Goal: Information Seeking & Learning: Learn about a topic

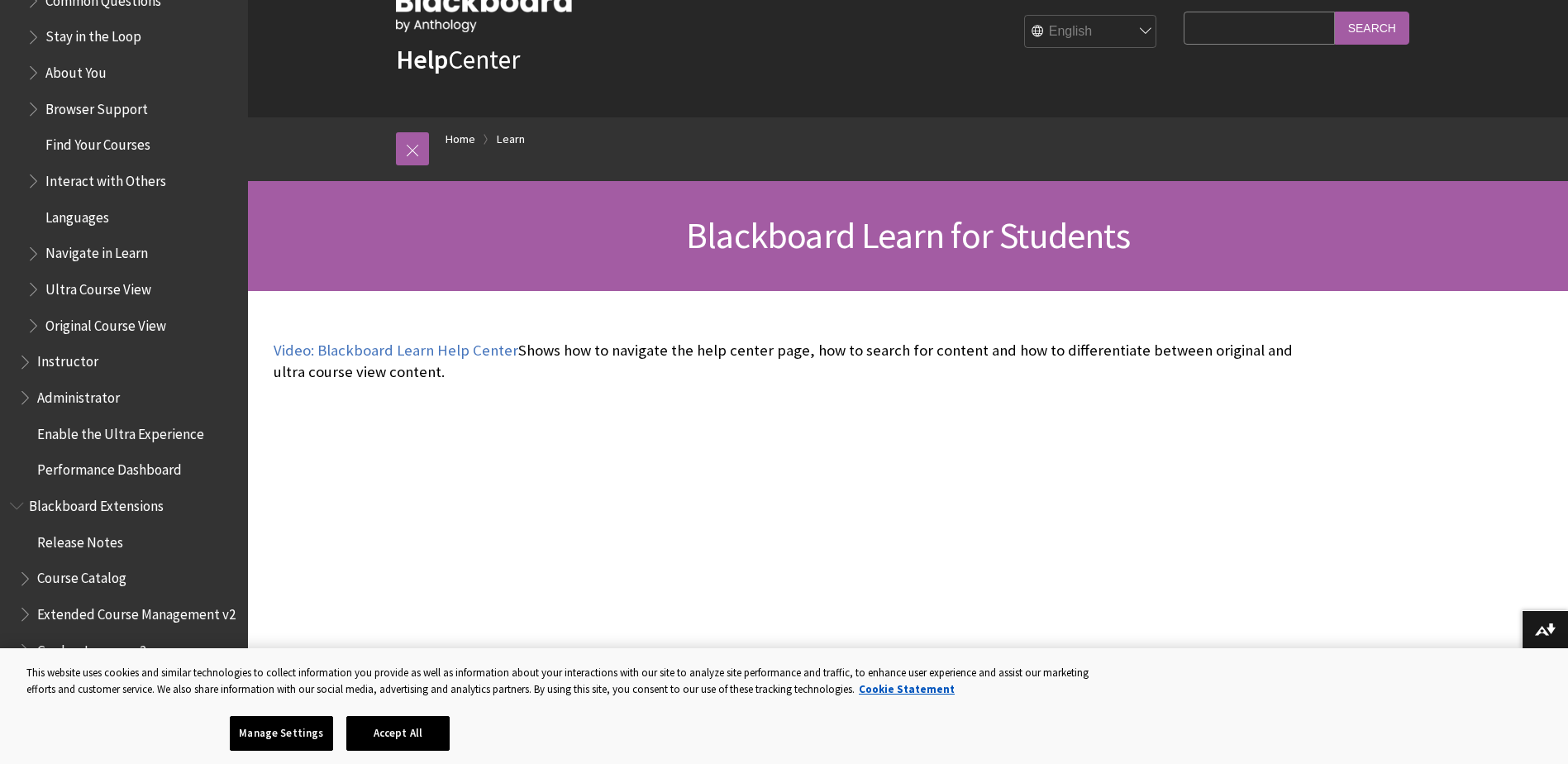
scroll to position [1688, 0]
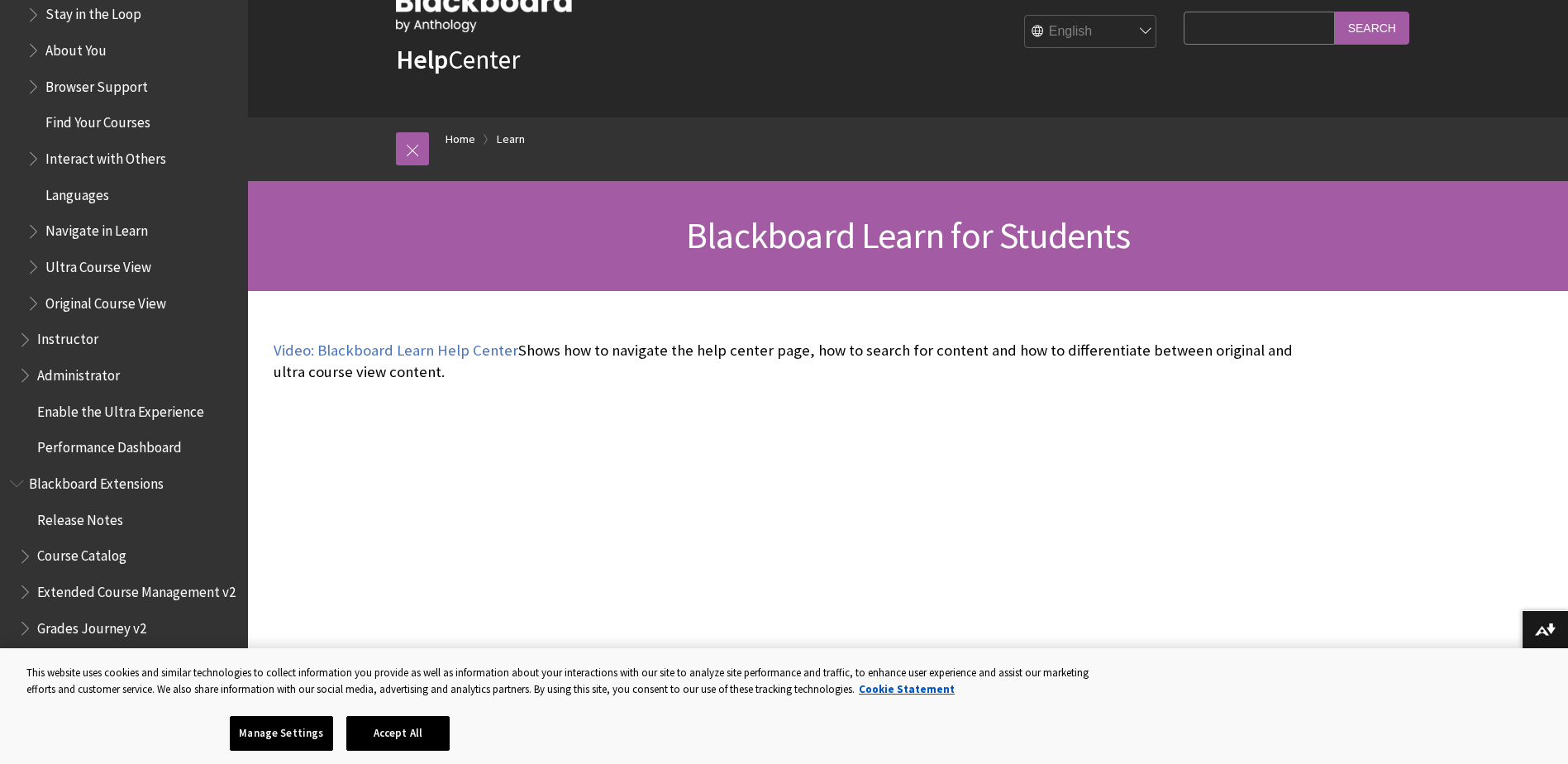
click at [40, 376] on span "Administrator" at bounding box center [78, 372] width 82 height 22
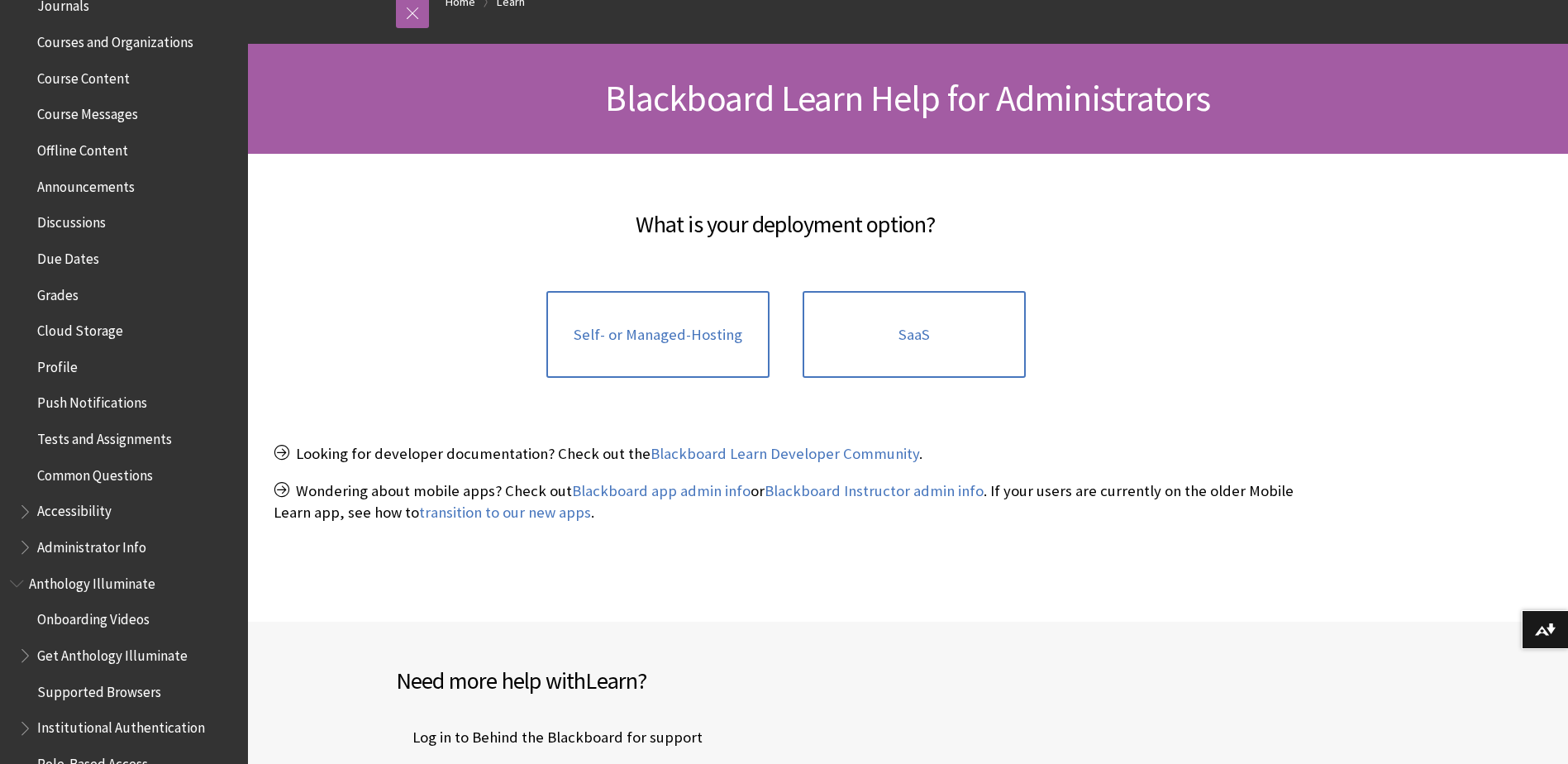
scroll to position [498, 0]
click at [29, 548] on span "Book outline for Blackboard App Help" at bounding box center [27, 540] width 18 height 21
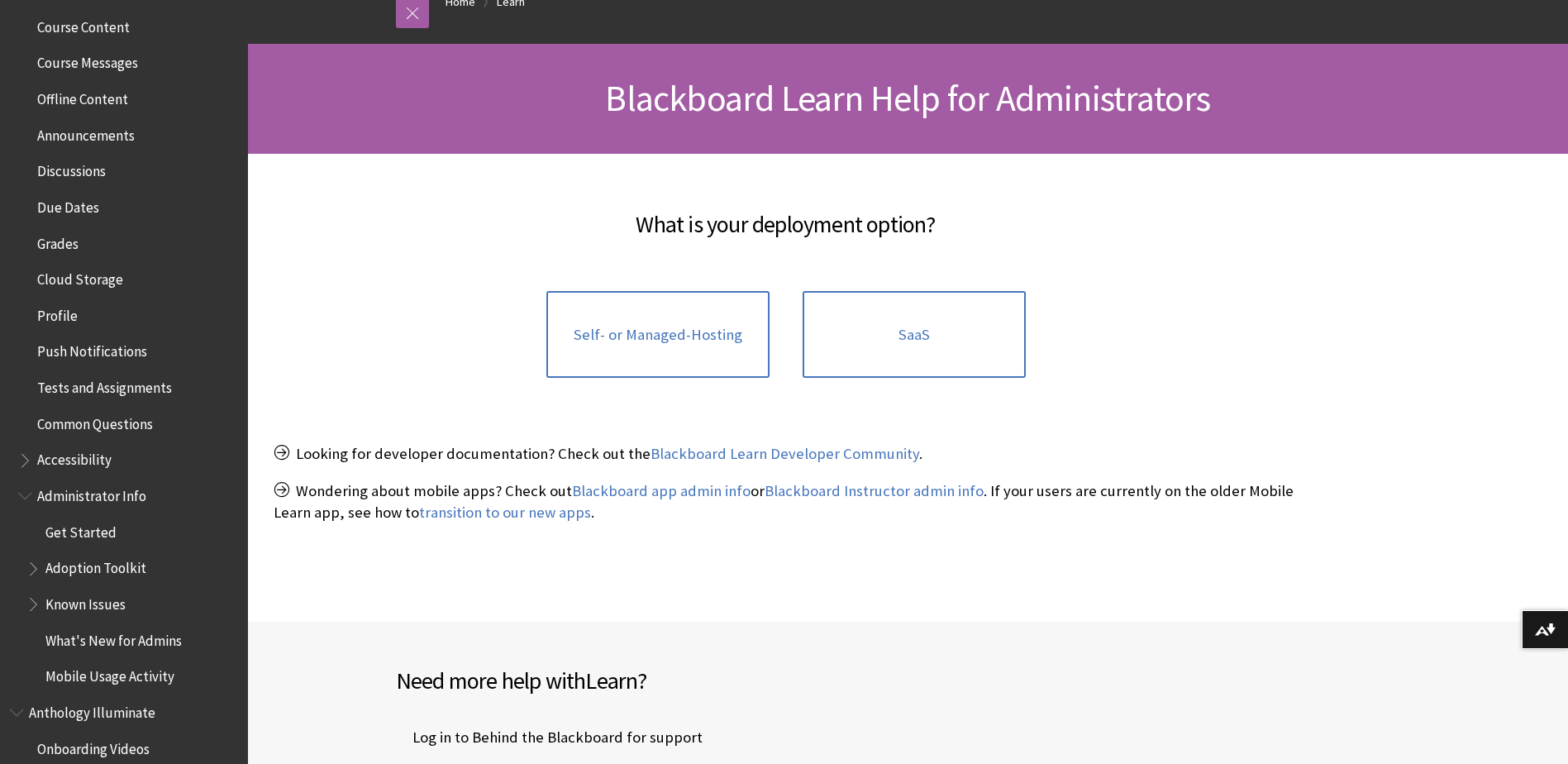
scroll to position [547, 0]
click at [100, 517] on li "Administrator Info Get Started Adoption Toolkit Known Issues What's New for Adm…" at bounding box center [128, 585] width 220 height 208
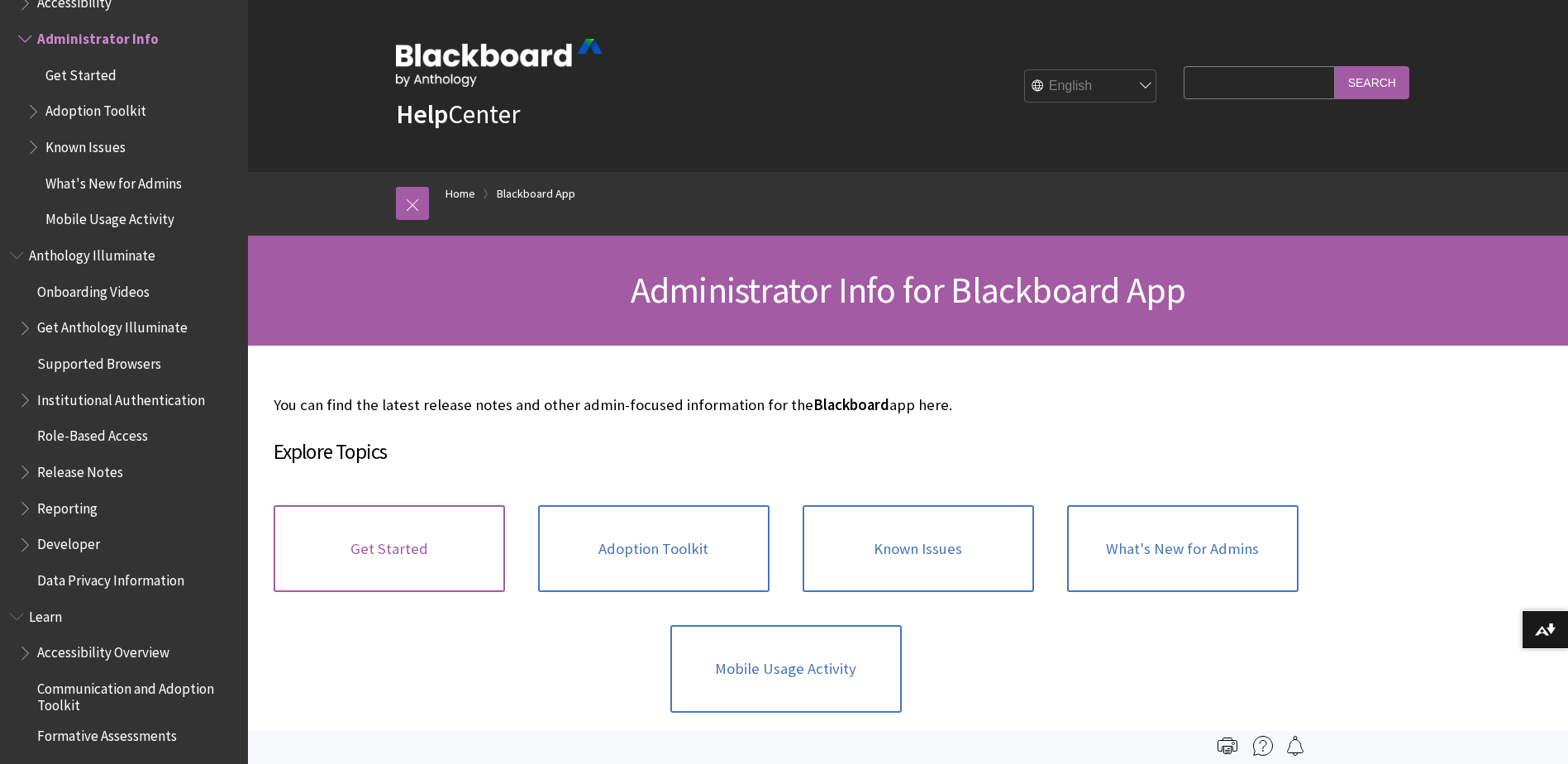
click at [408, 540] on link "Get Started" at bounding box center [389, 549] width 232 height 88
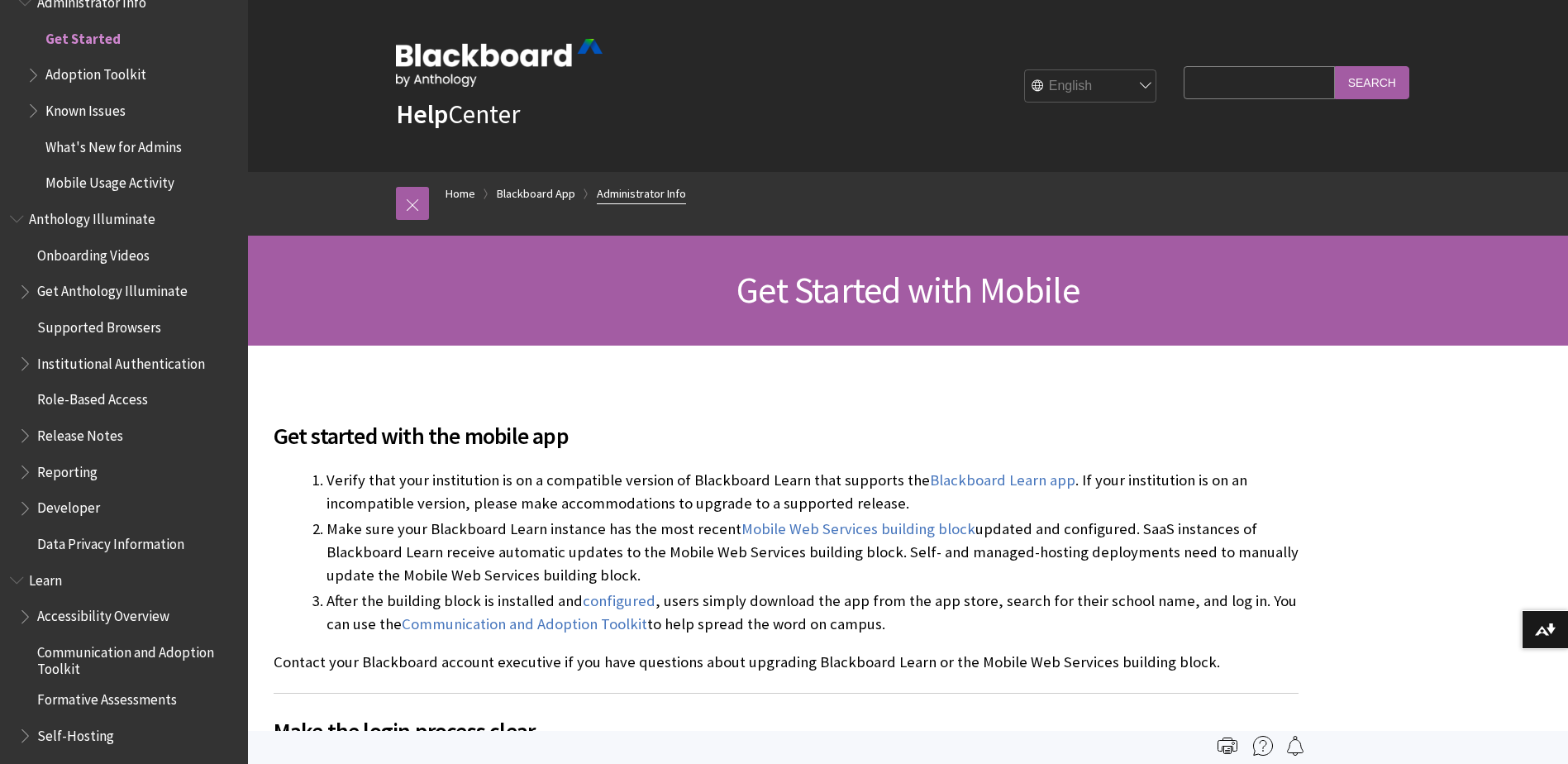
click at [628, 197] on link "Administrator Info" at bounding box center [641, 194] width 89 height 21
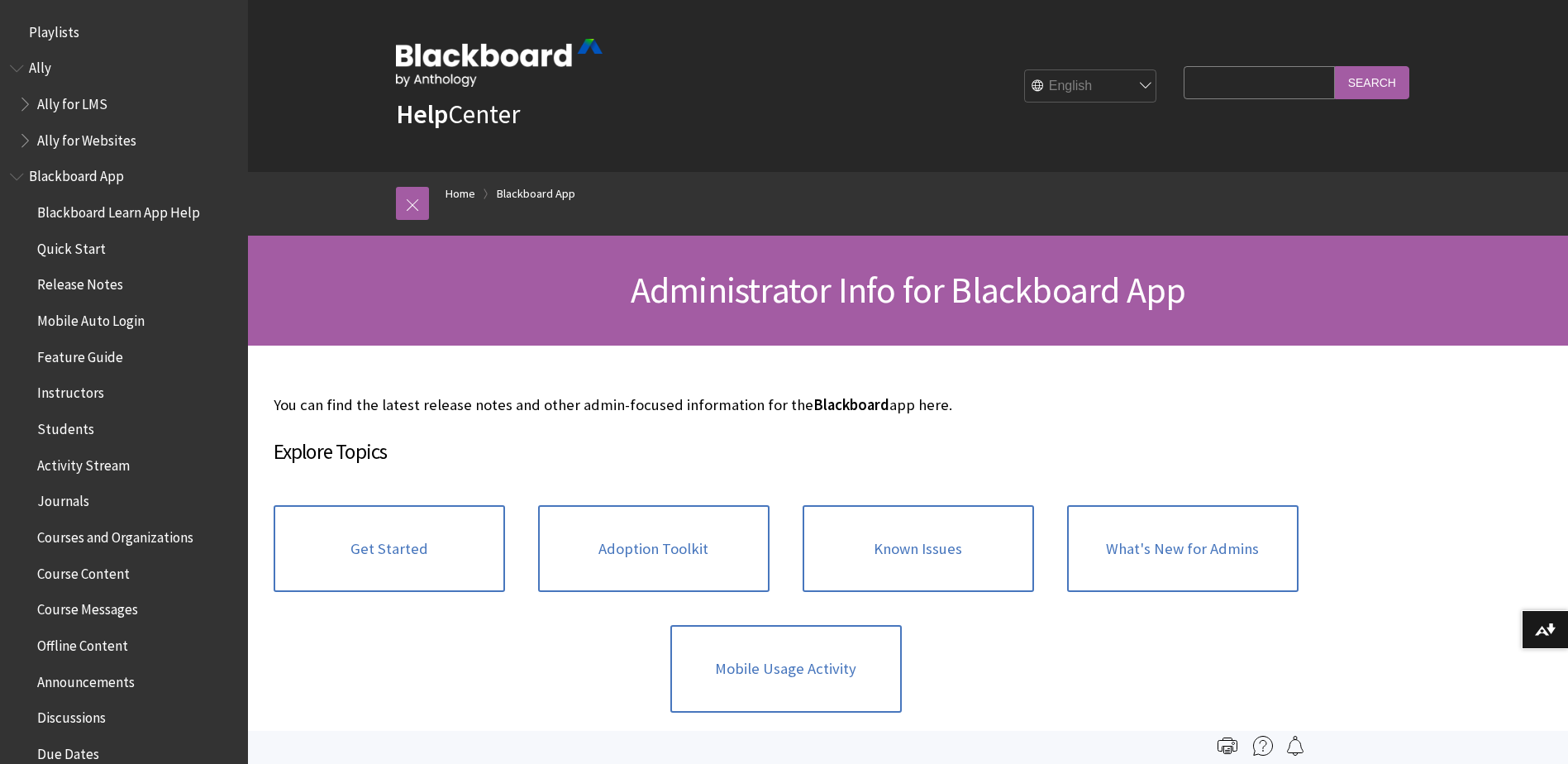
scroll to position [1004, 0]
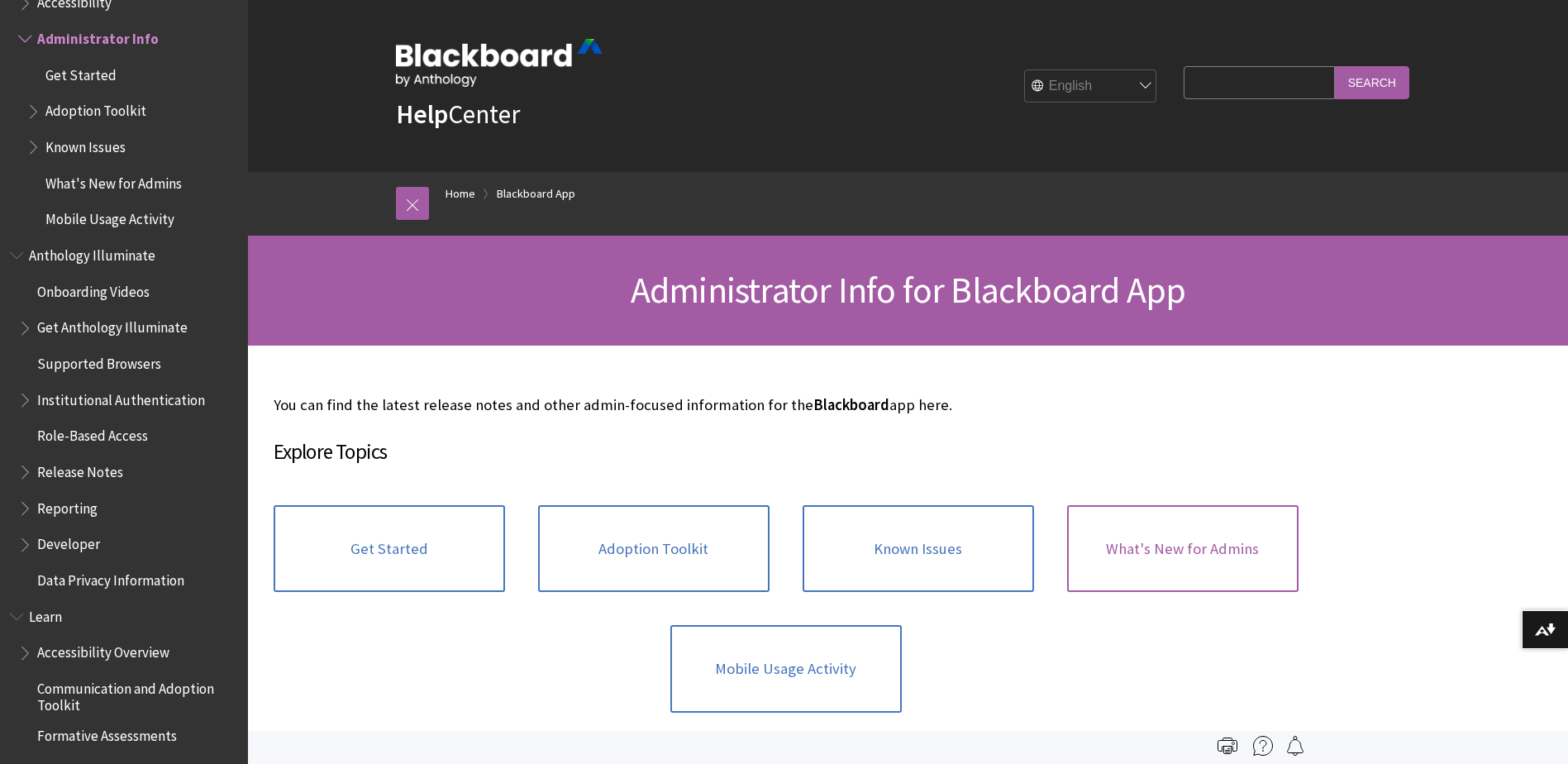
click at [1150, 544] on link "What's New for Admins" at bounding box center [1183, 549] width 232 height 88
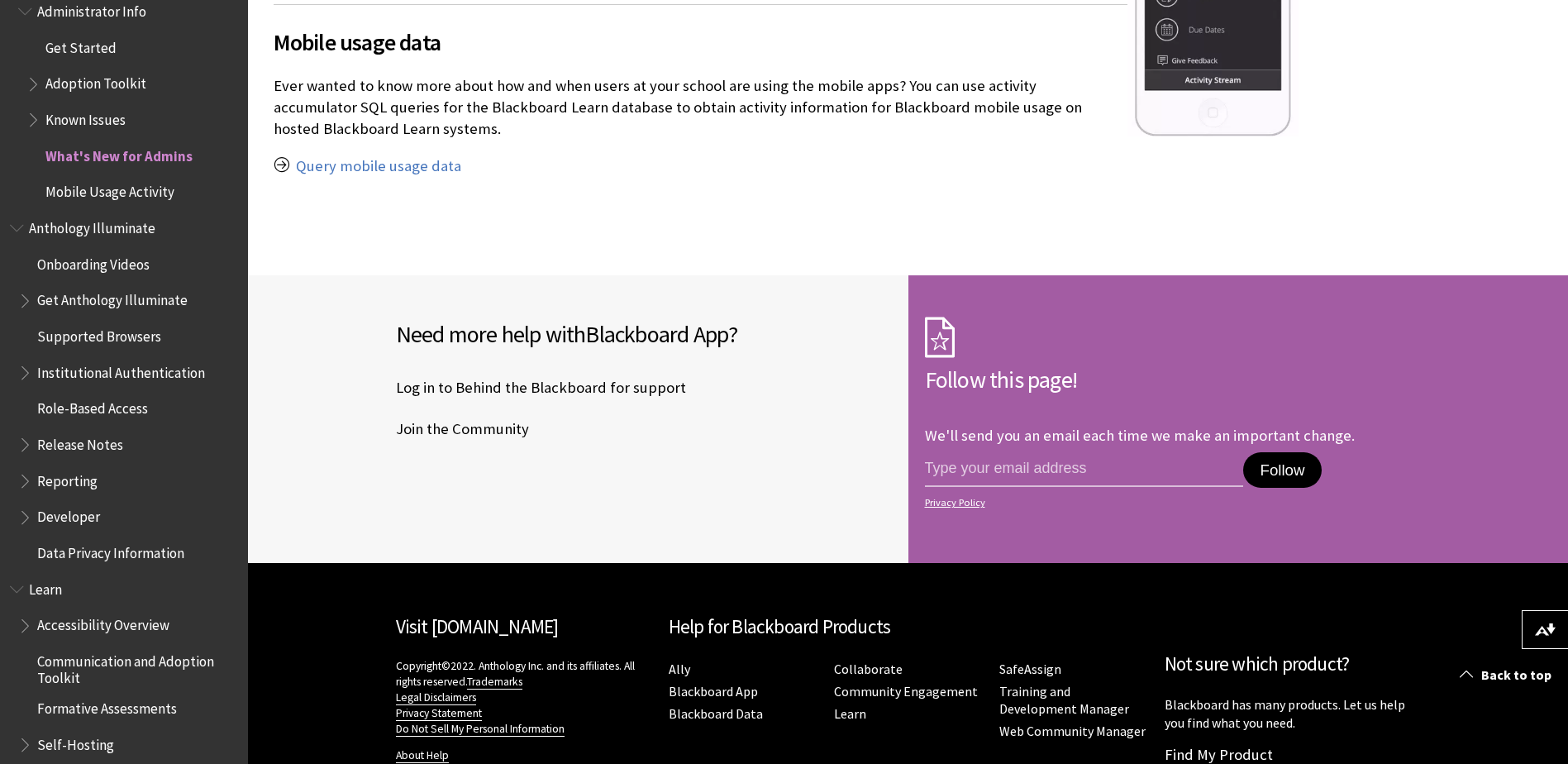
scroll to position [1028, 0]
click at [91, 220] on span "Anthology Illuminate" at bounding box center [98, 227] width 137 height 22
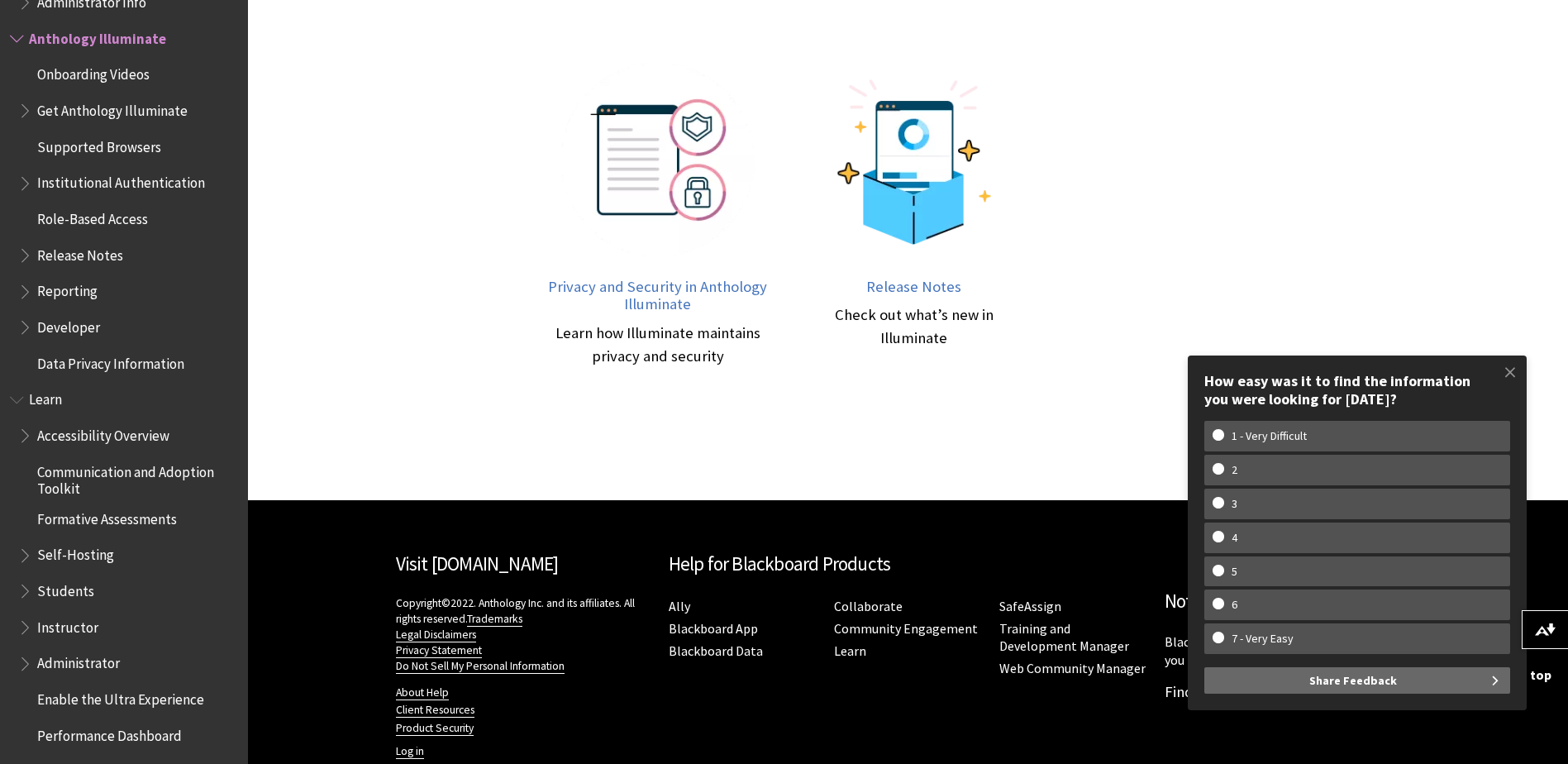
scroll to position [1002, 0]
click at [1513, 370] on span at bounding box center [1509, 371] width 34 height 34
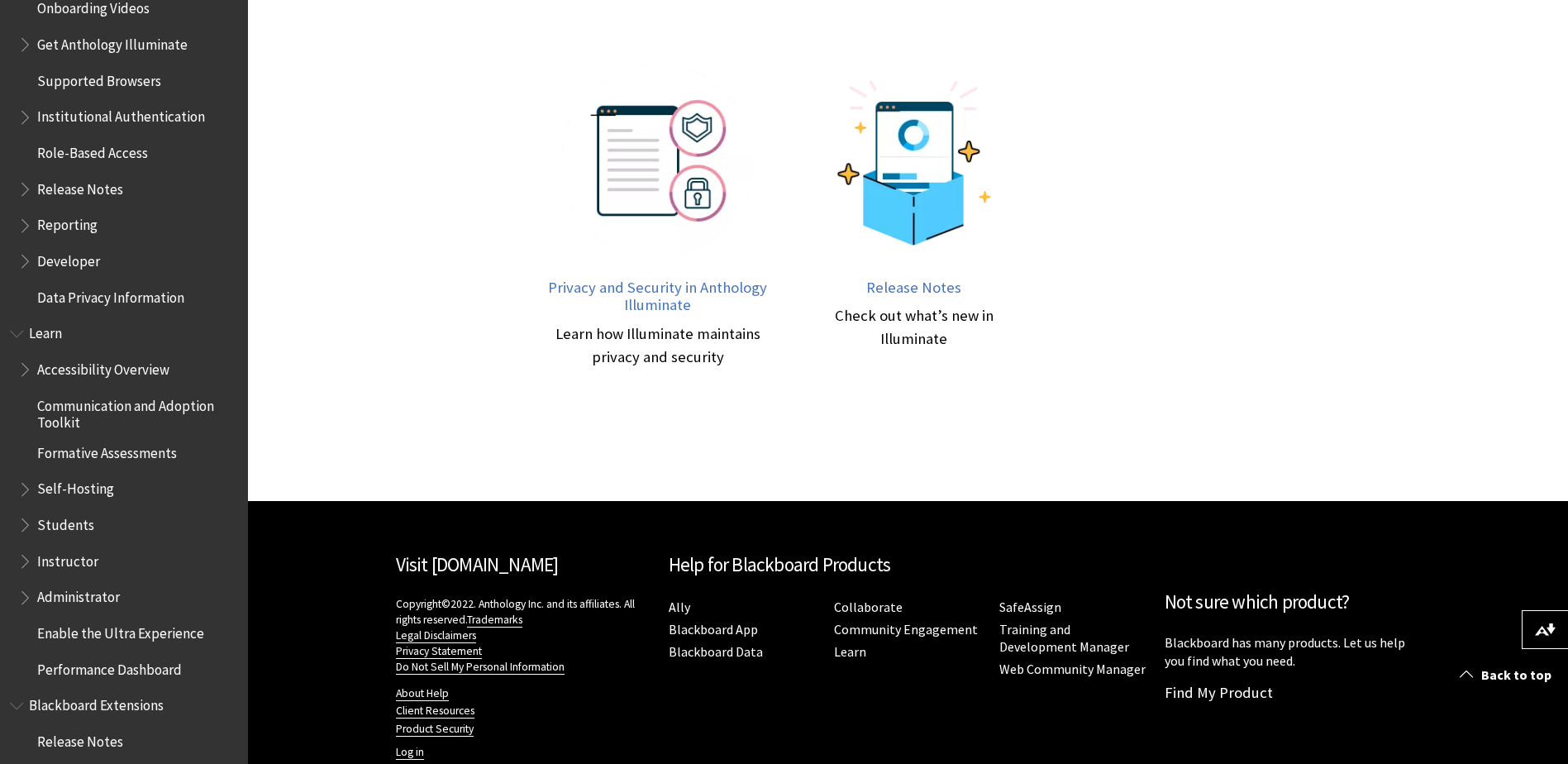
scroll to position [1106, 0]
click at [54, 589] on span "Administrator" at bounding box center [78, 594] width 82 height 22
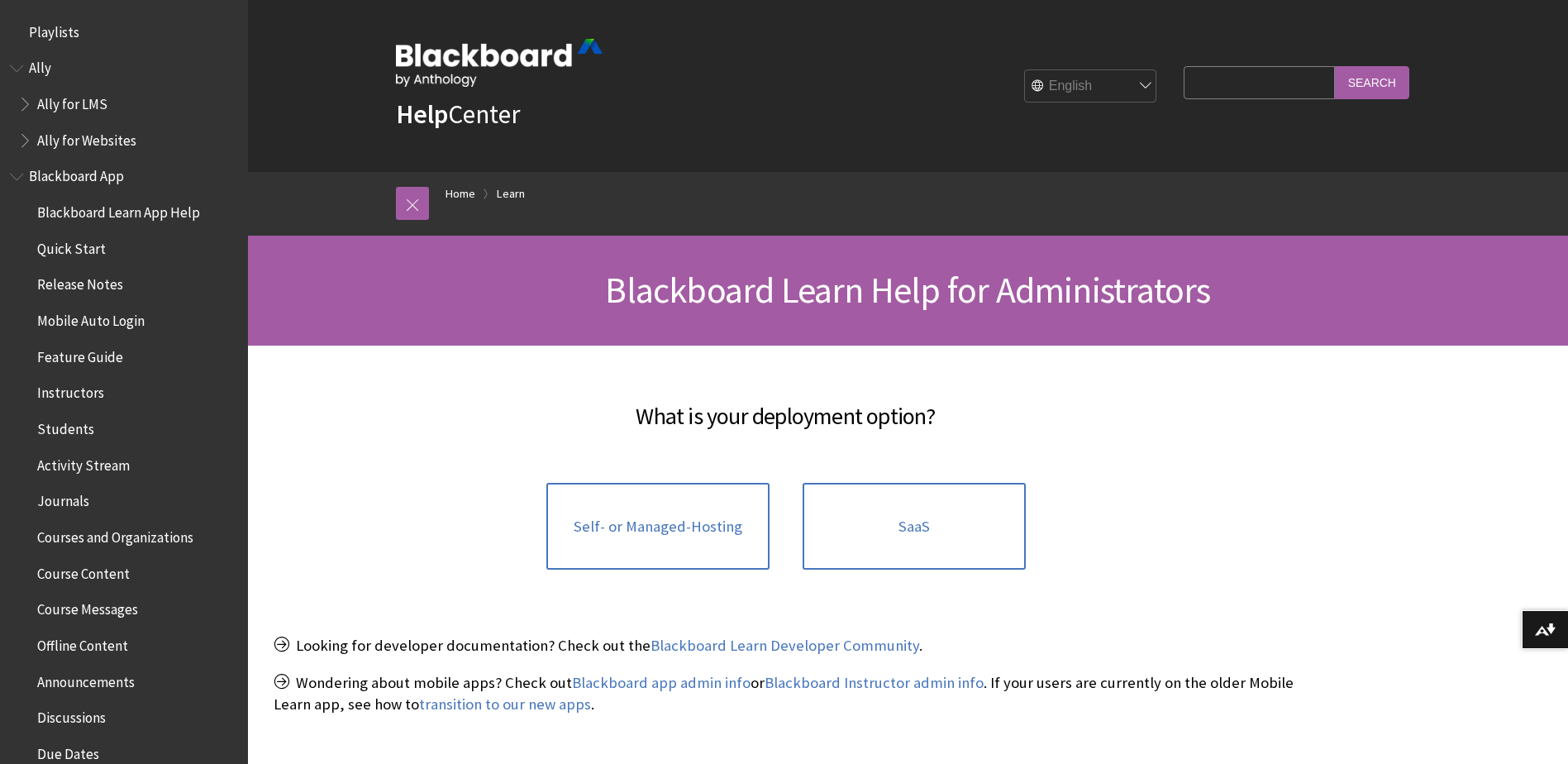
scroll to position [1571, 0]
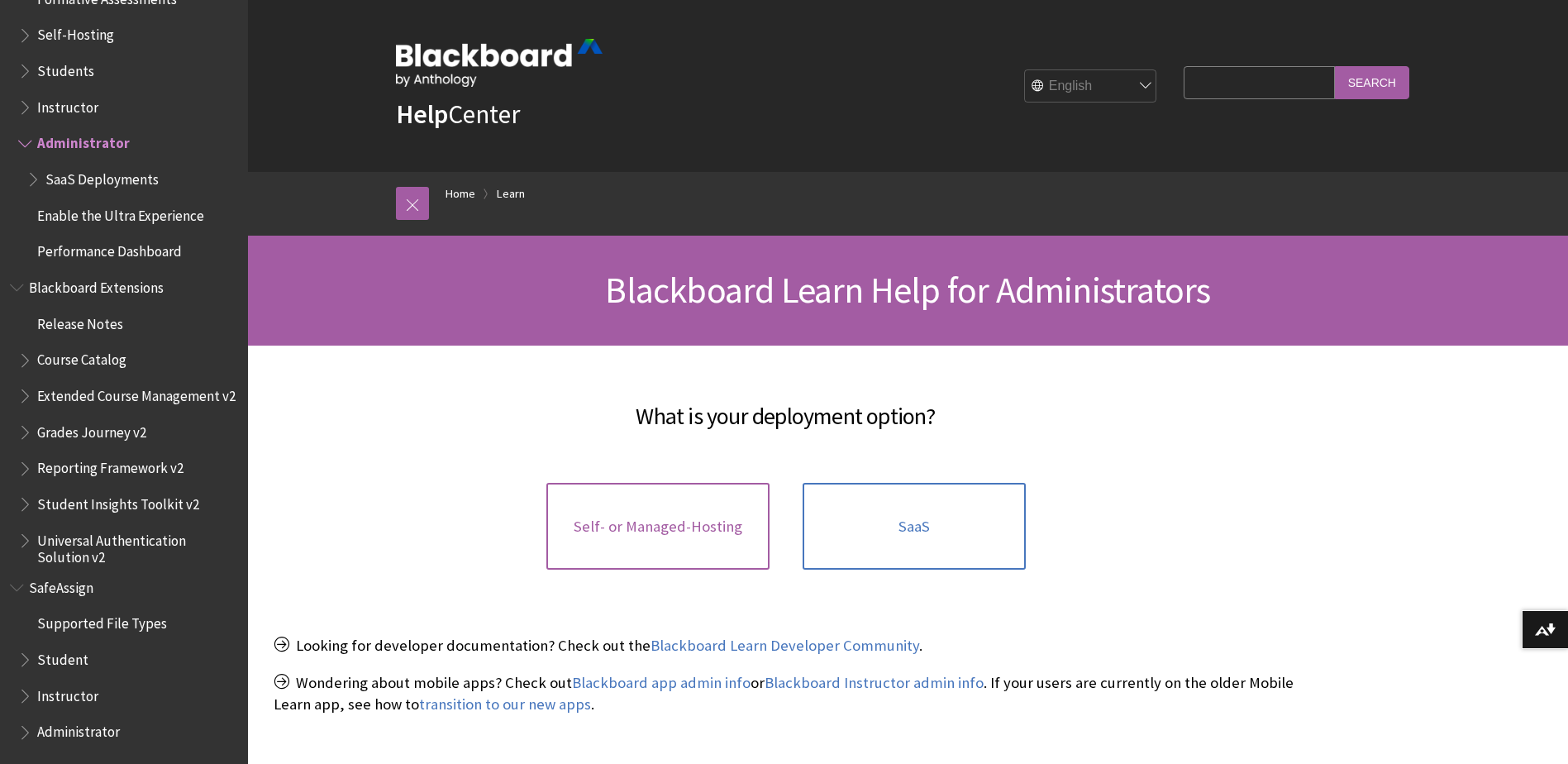
click at [596, 516] on link "Self- or Managed-Hosting" at bounding box center [657, 526] width 223 height 88
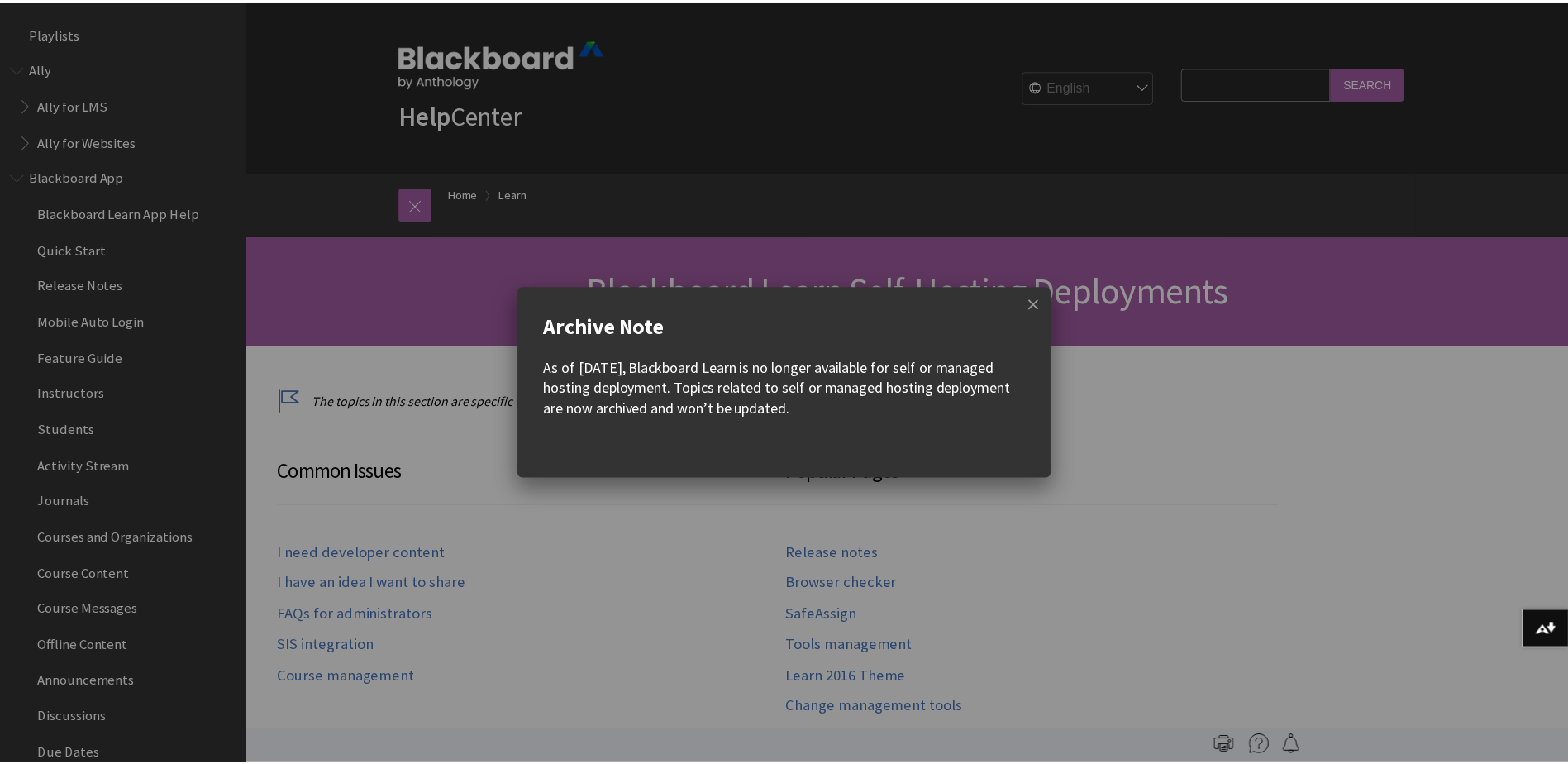
scroll to position [1556, 0]
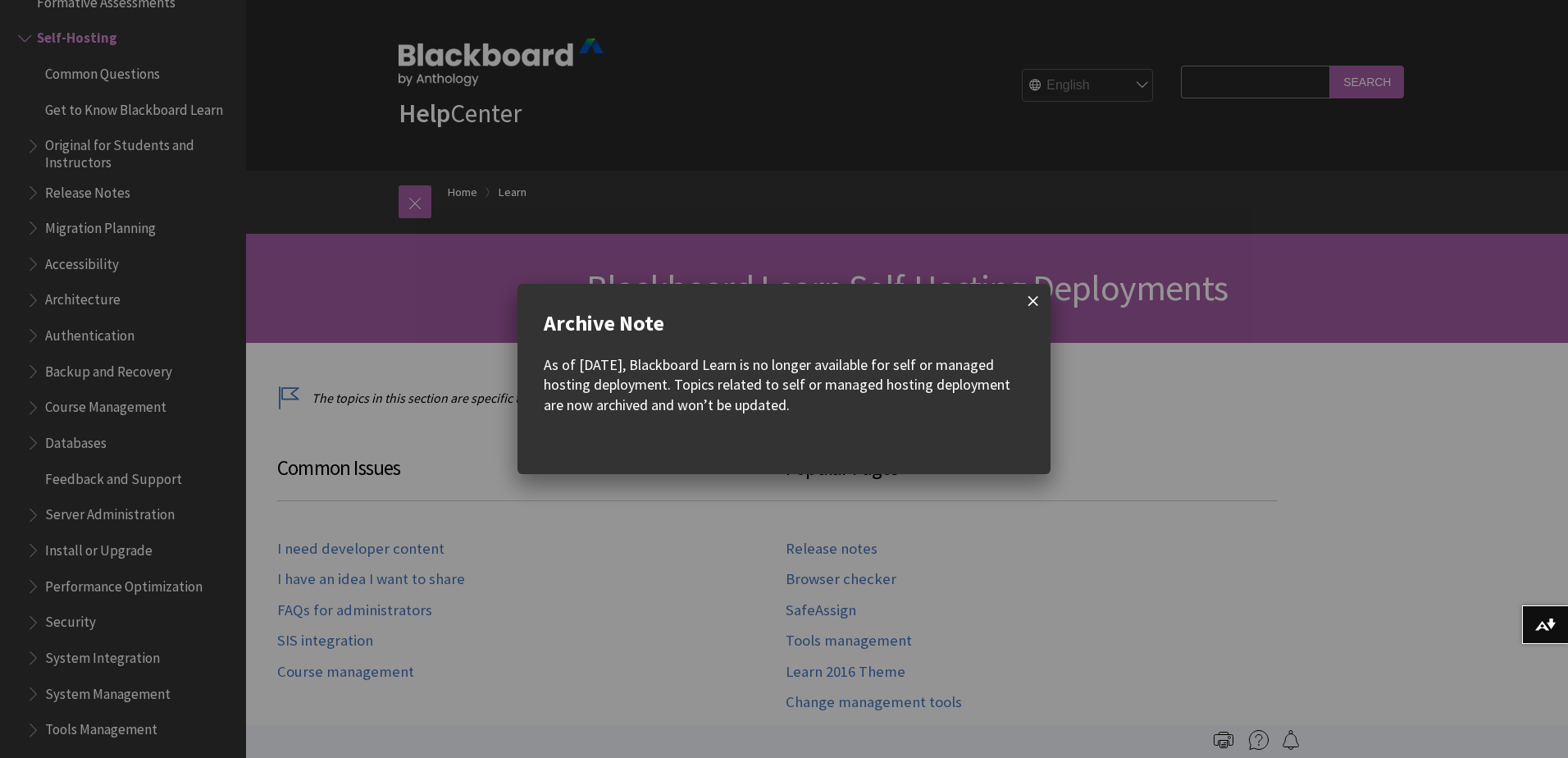
click at [1027, 311] on span at bounding box center [1033, 300] width 34 height 34
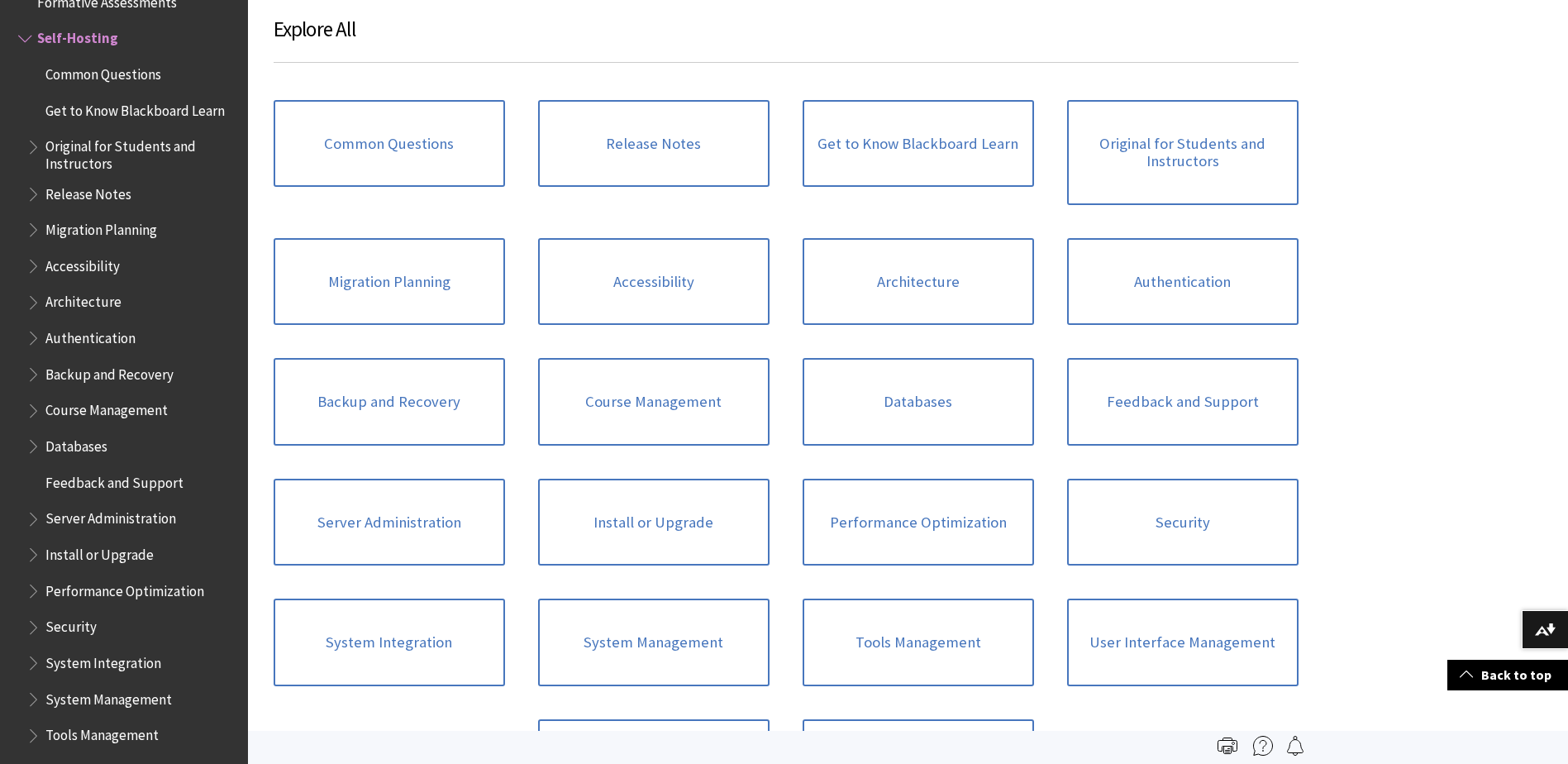
scroll to position [748, 0]
click at [394, 151] on link "Common Questions" at bounding box center [389, 145] width 232 height 88
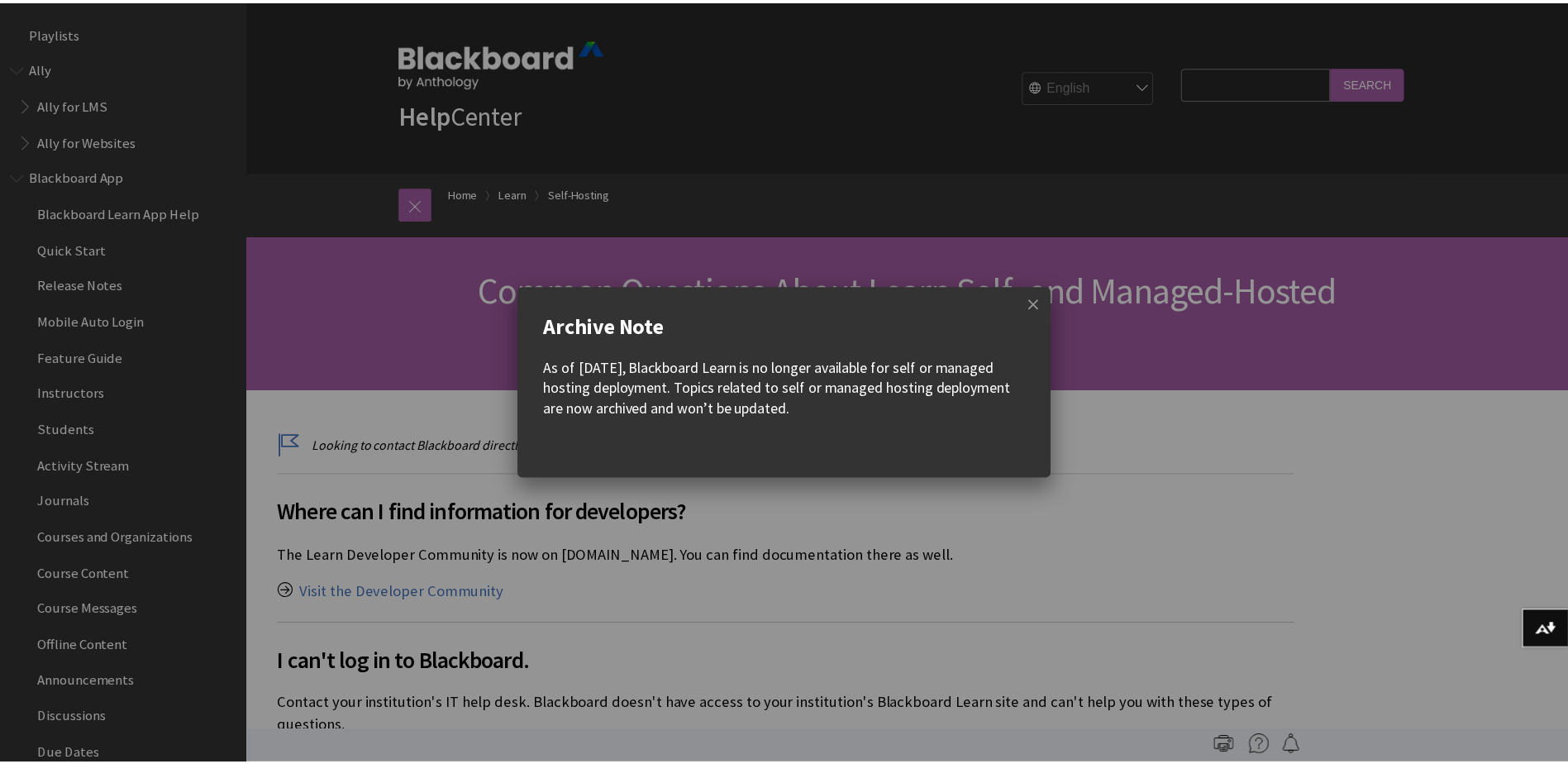
scroll to position [1592, 0]
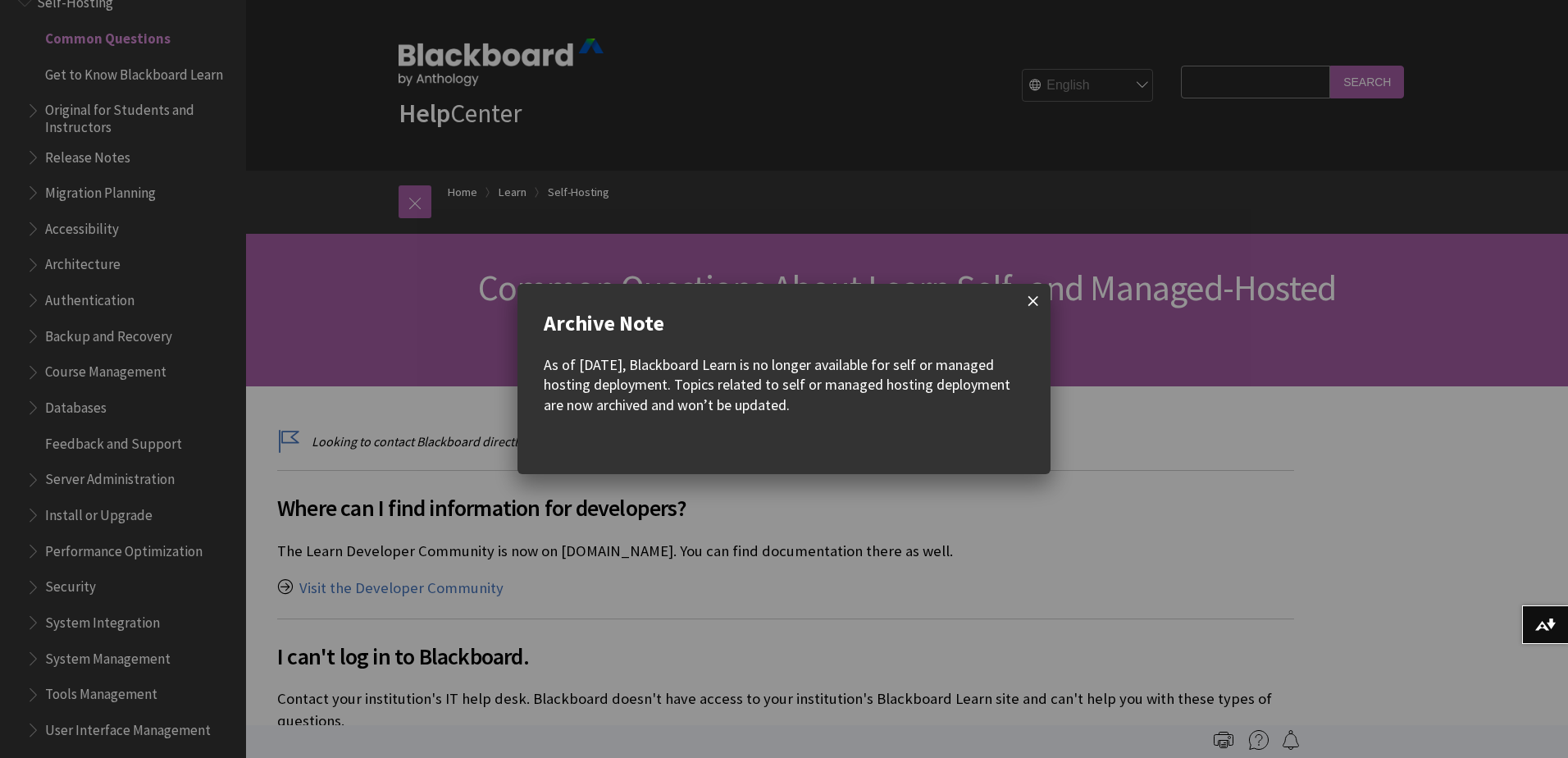
click at [1033, 305] on span at bounding box center [1033, 300] width 34 height 34
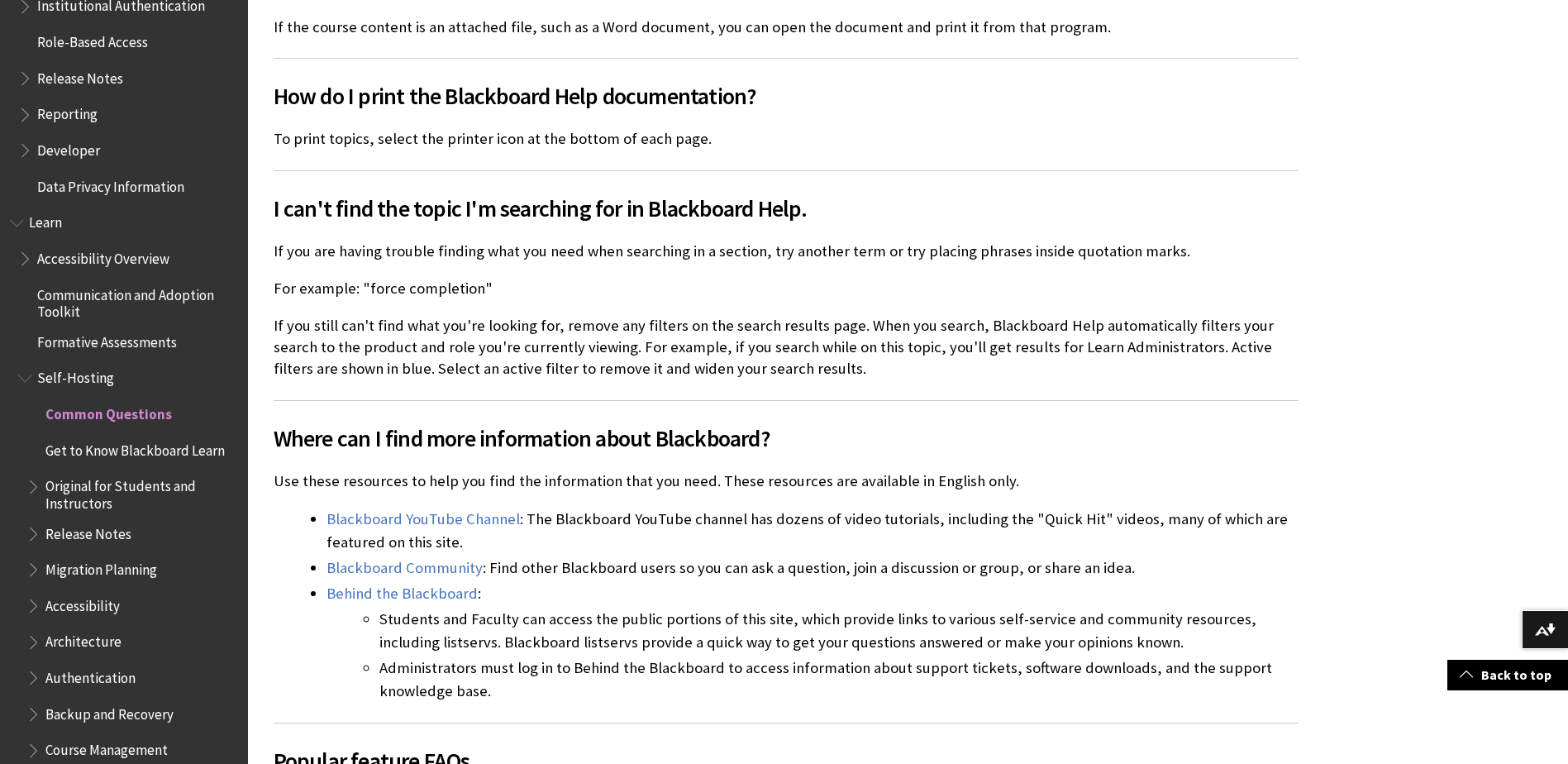
scroll to position [4225, 0]
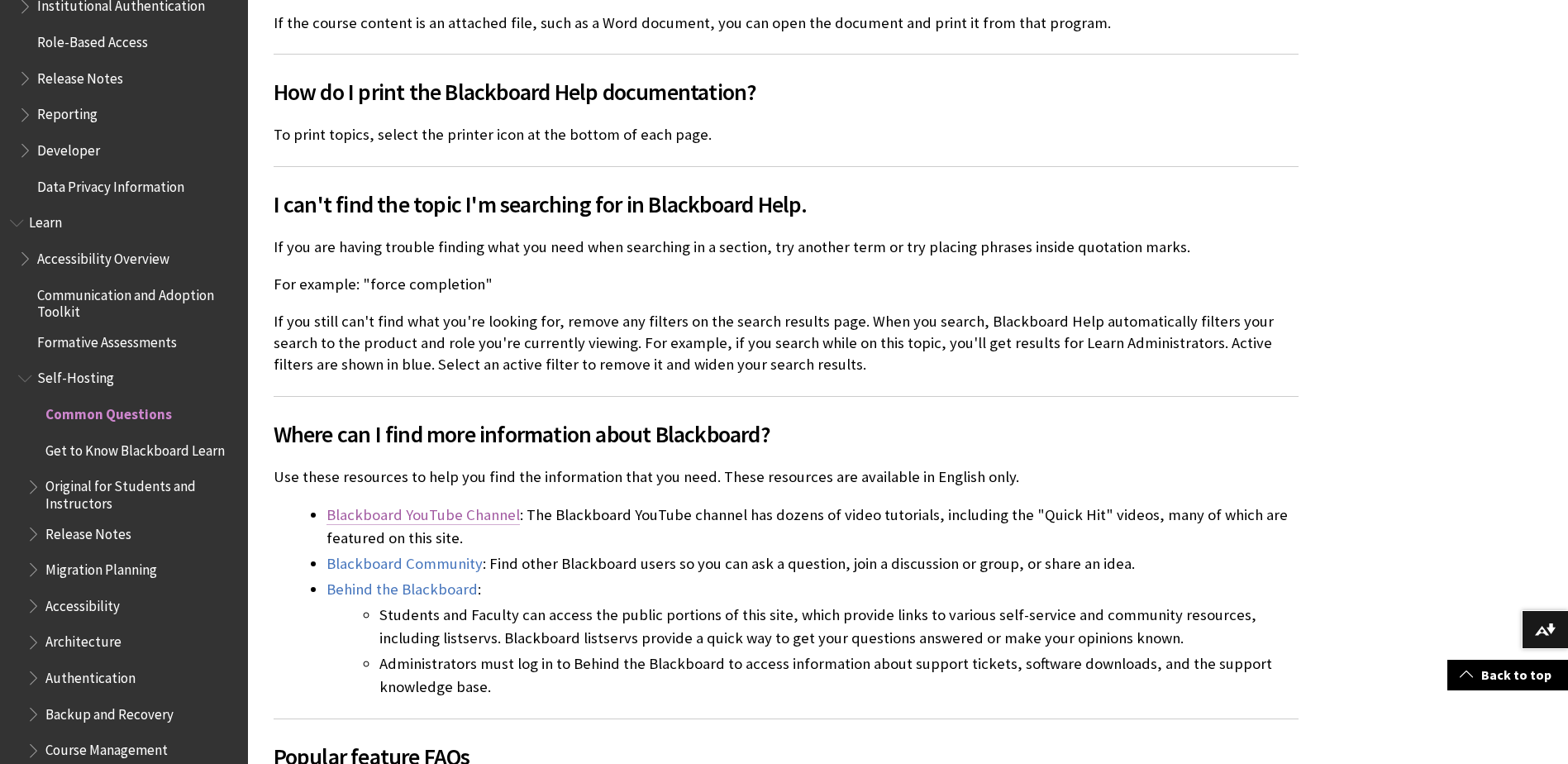
click at [424, 505] on link "Blackboard YouTube Channel" at bounding box center [424, 515] width 194 height 20
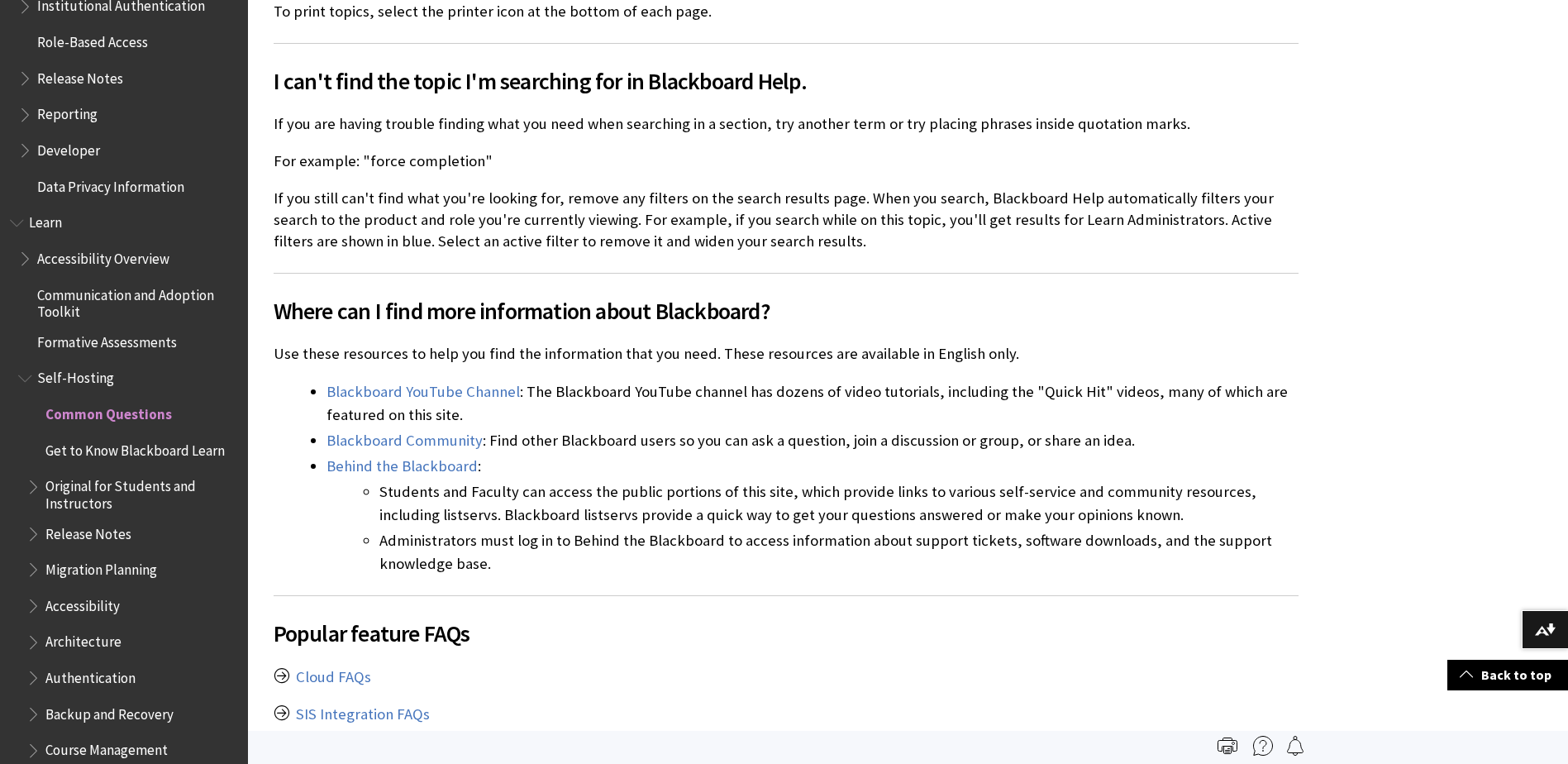
scroll to position [4347, 0]
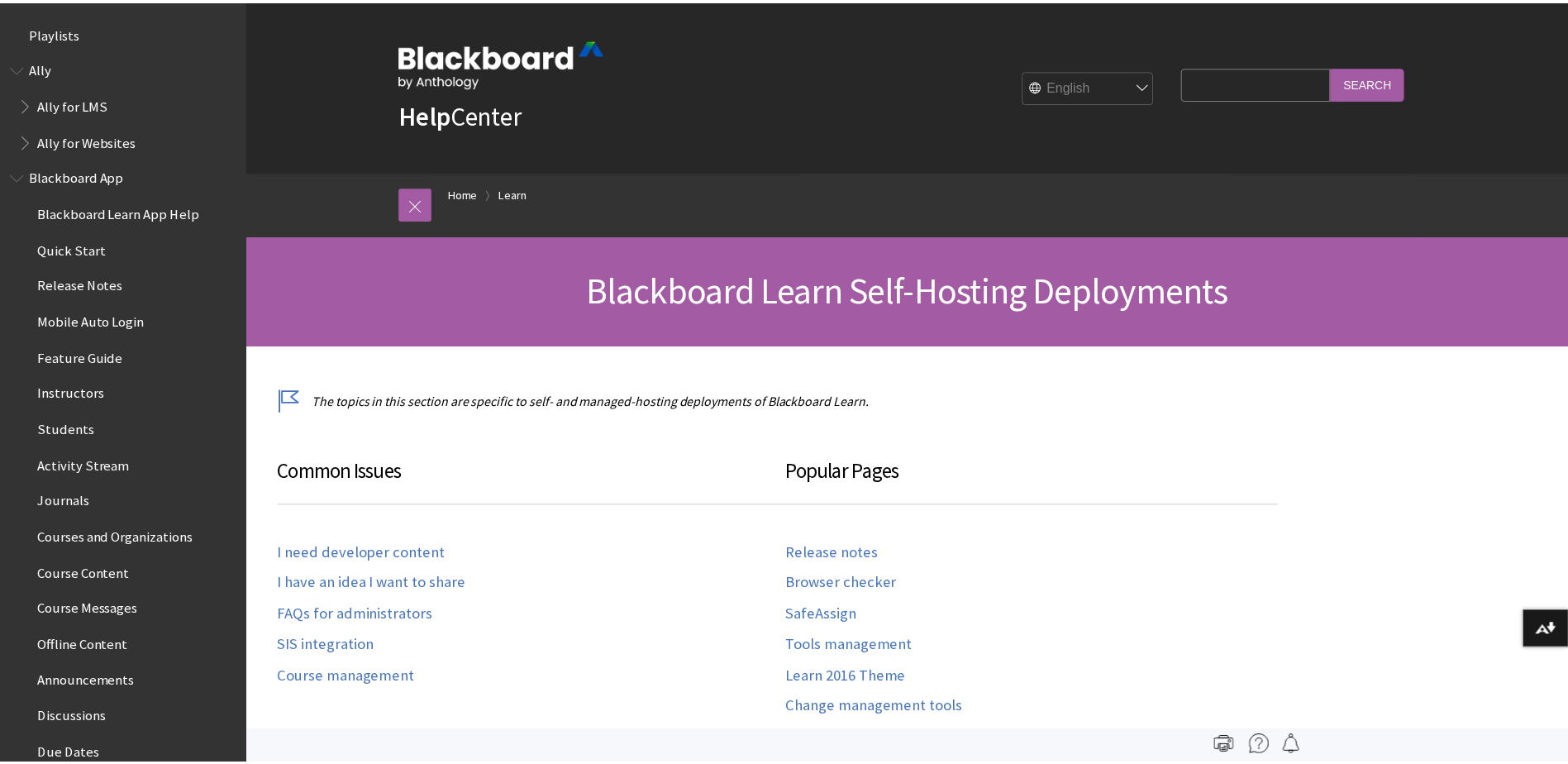
scroll to position [1556, 0]
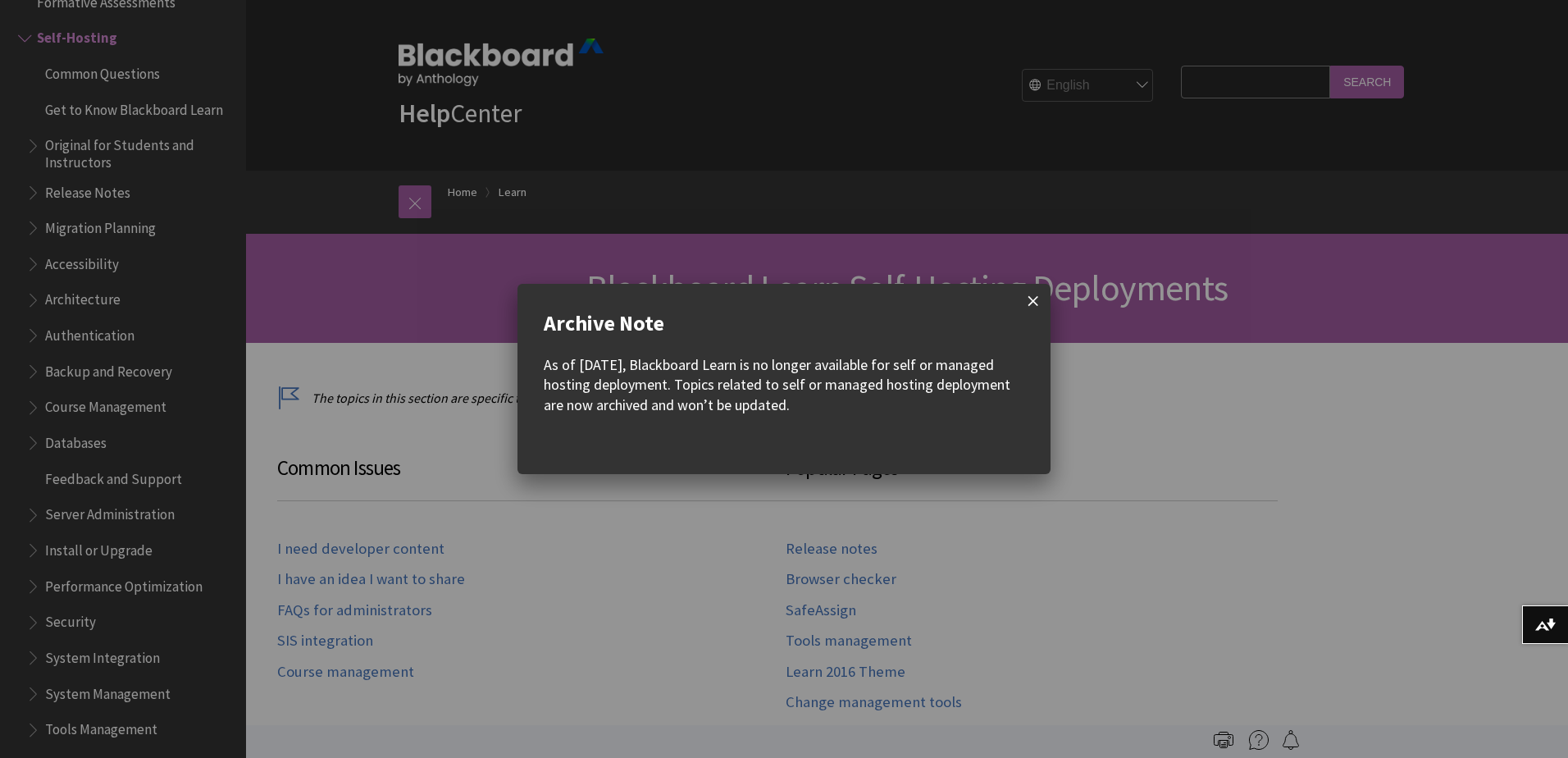
click at [1019, 306] on span at bounding box center [1033, 300] width 34 height 34
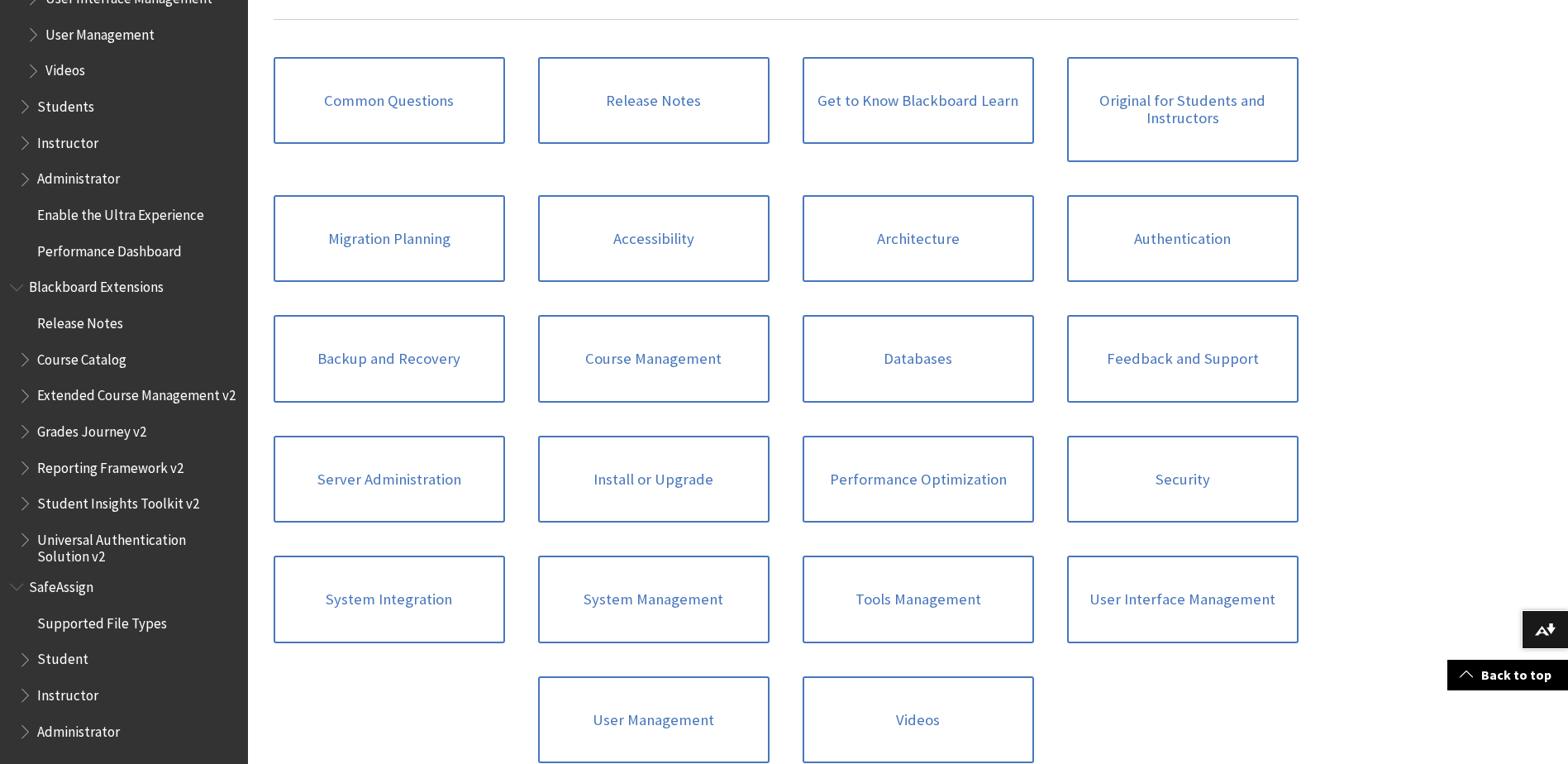
scroll to position [812, 0]
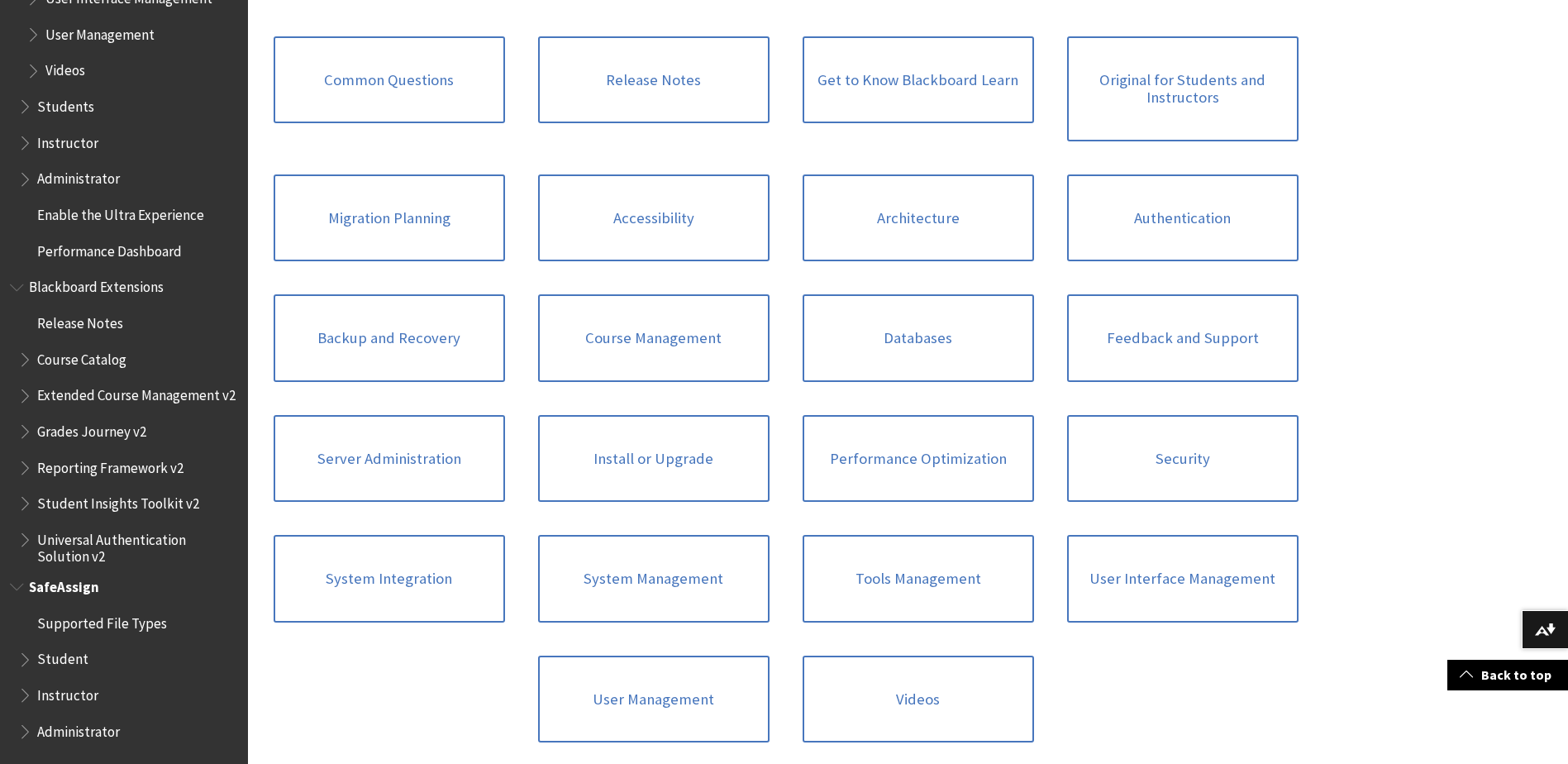
click at [60, 731] on span "Administrator" at bounding box center [78, 728] width 82 height 22
click at [38, 728] on span "Administrator" at bounding box center [83, 728] width 93 height 22
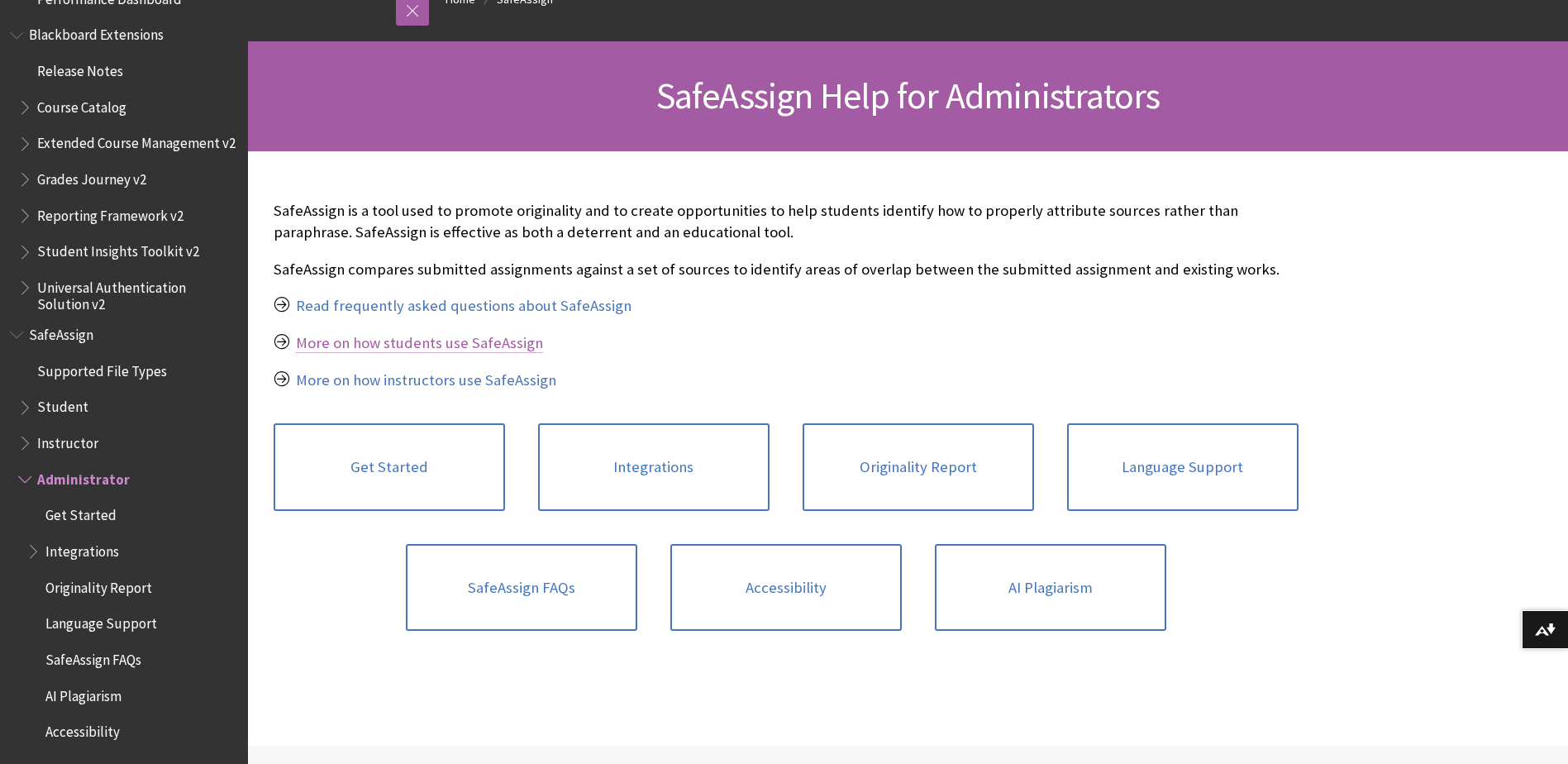
scroll to position [195, 0]
click at [430, 465] on link "Get Started" at bounding box center [389, 467] width 232 height 88
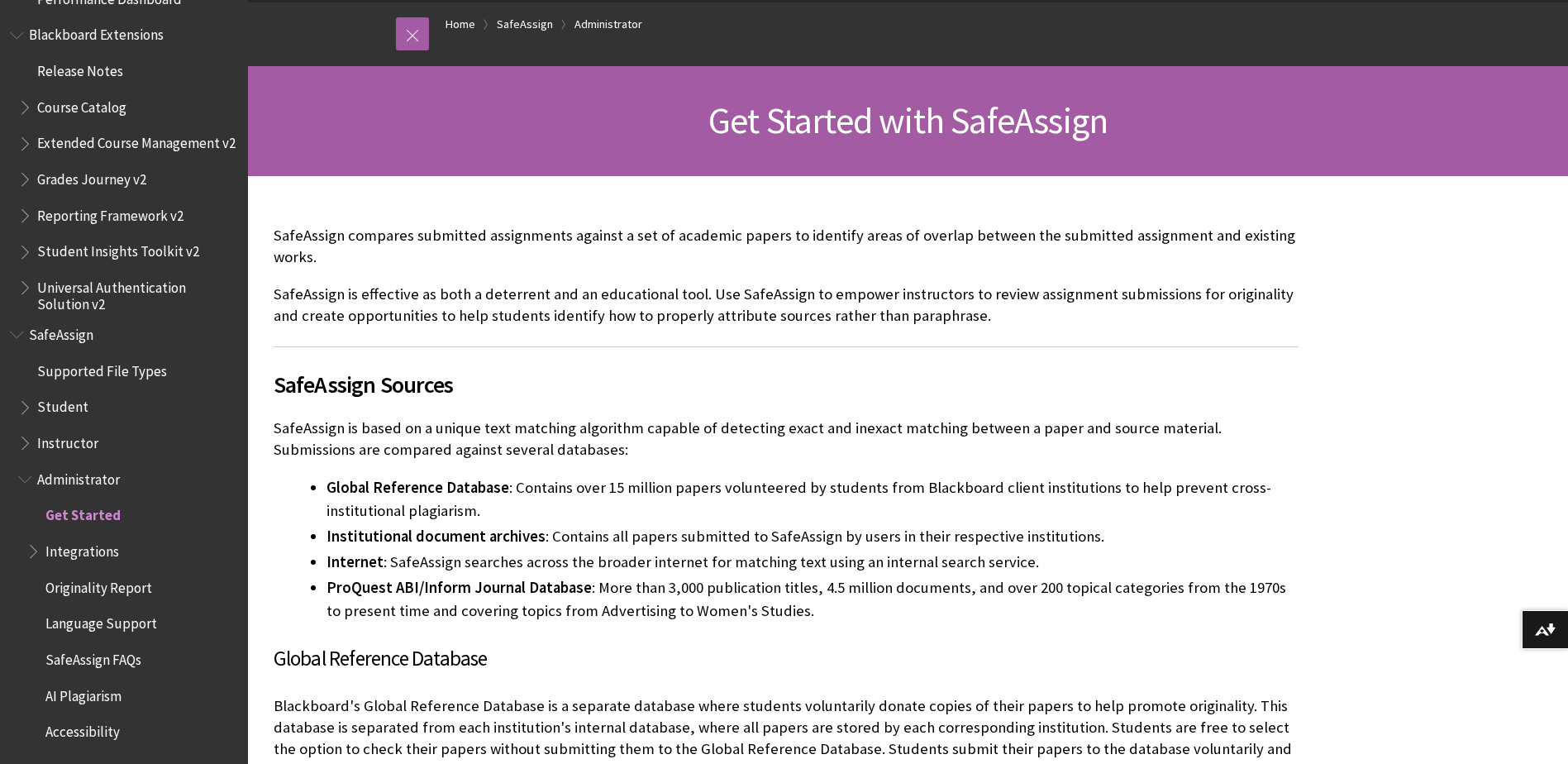
scroll to position [170, 0]
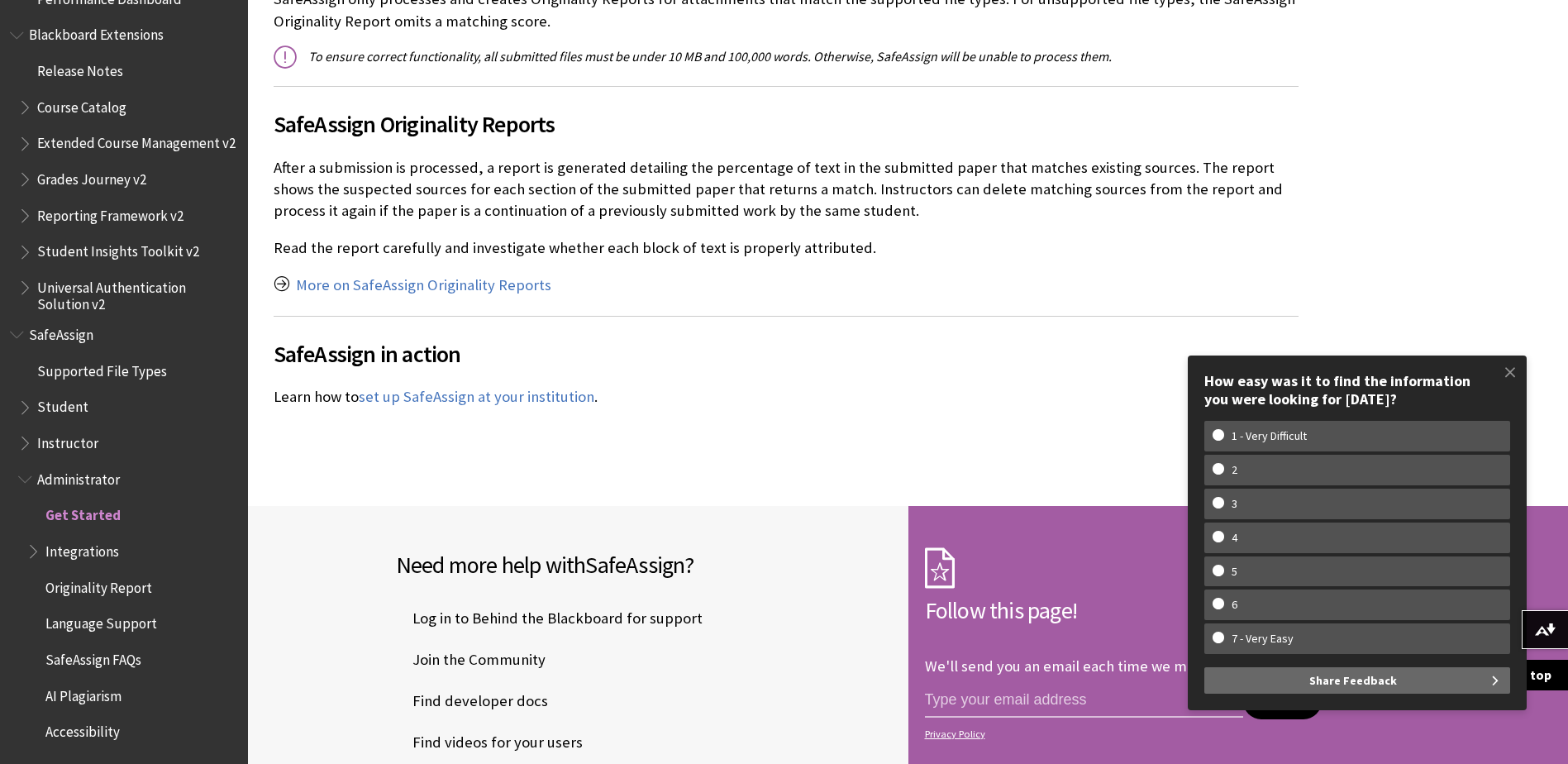
scroll to position [2167, 0]
click at [1514, 376] on span at bounding box center [1509, 371] width 34 height 34
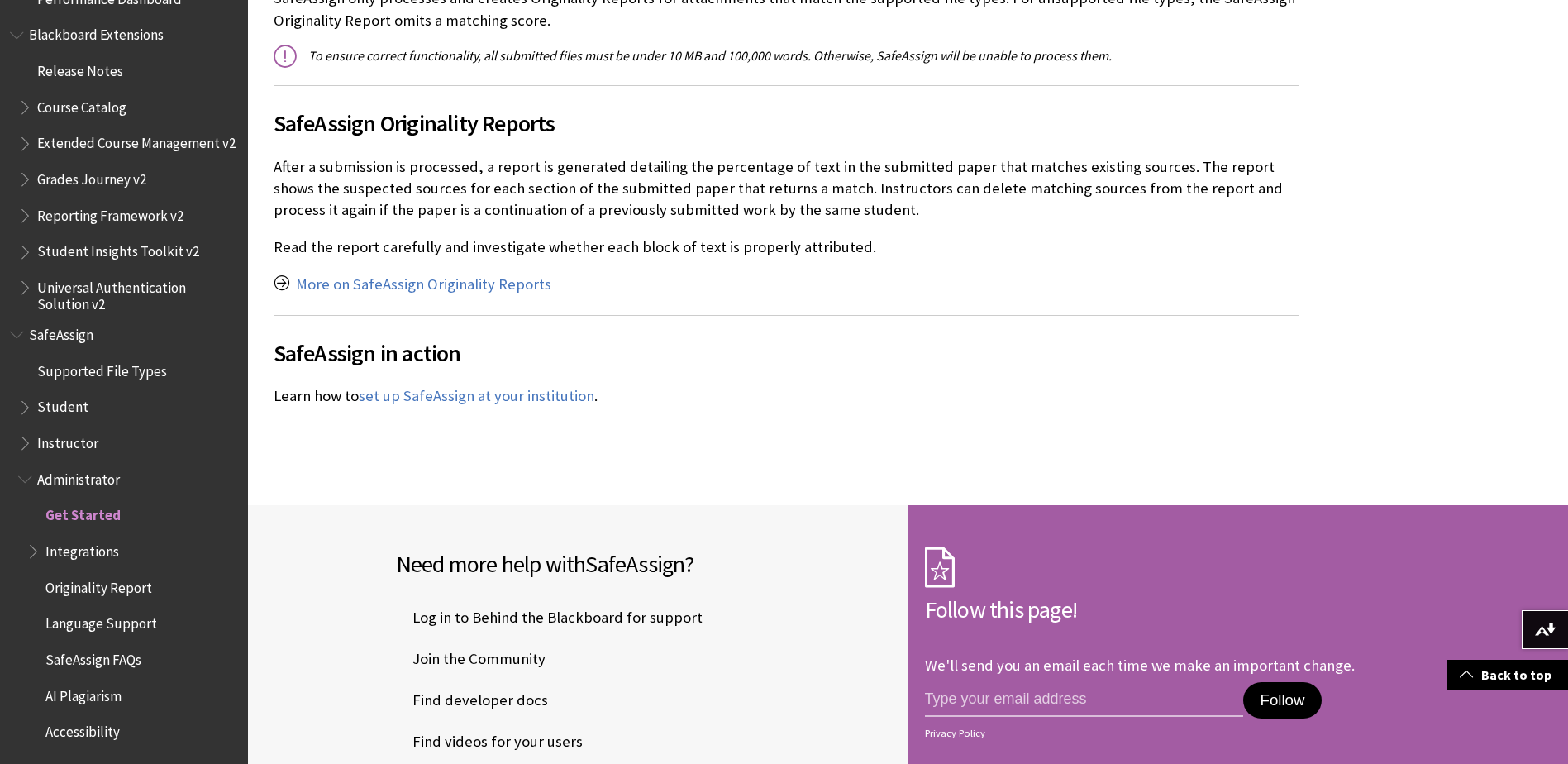
scroll to position [1787, 0]
click at [67, 577] on span "Originality Report" at bounding box center [98, 584] width 107 height 22
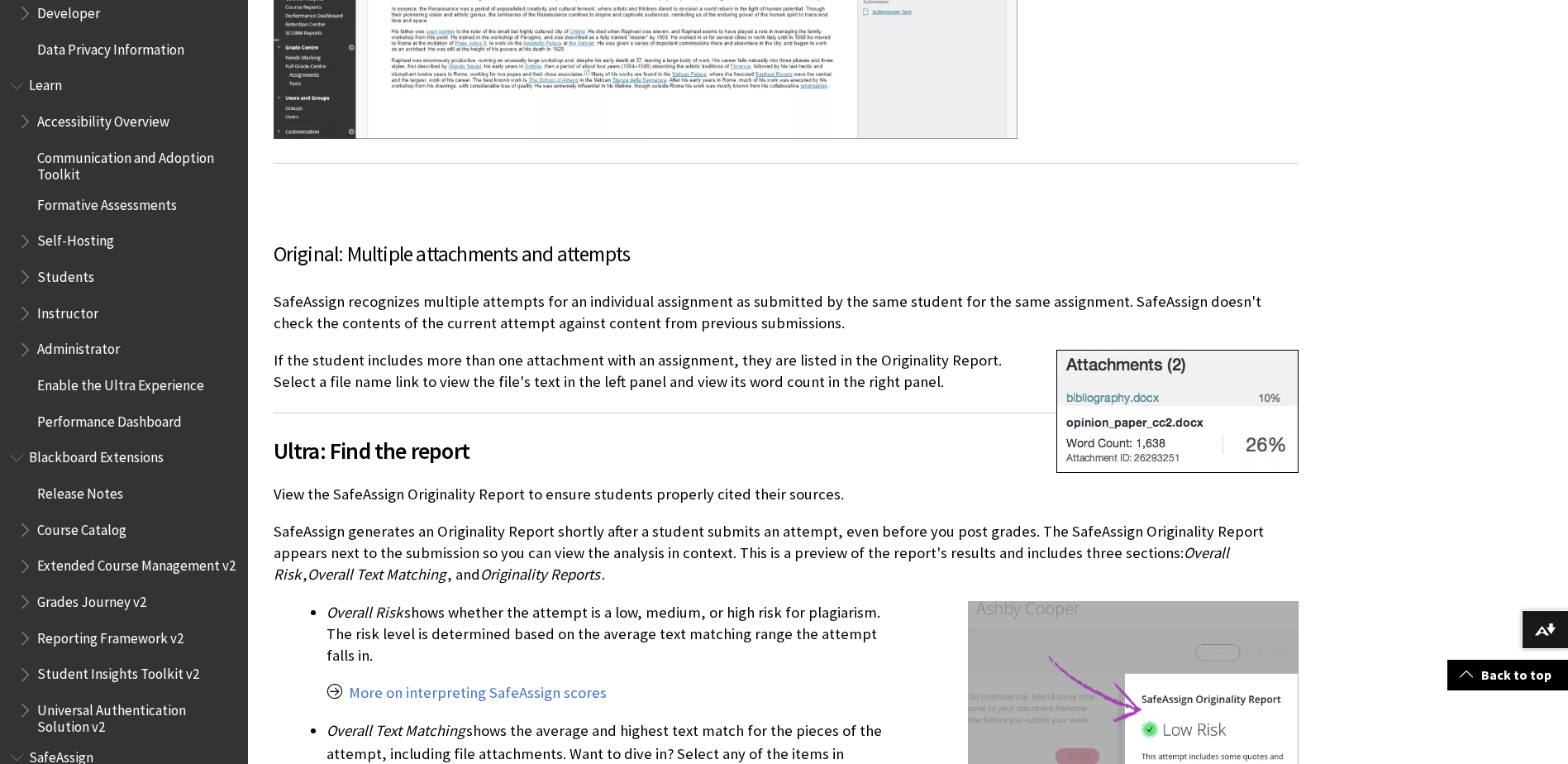
scroll to position [1351, 0]
click at [92, 523] on span "Course Catalog" at bounding box center [81, 529] width 89 height 22
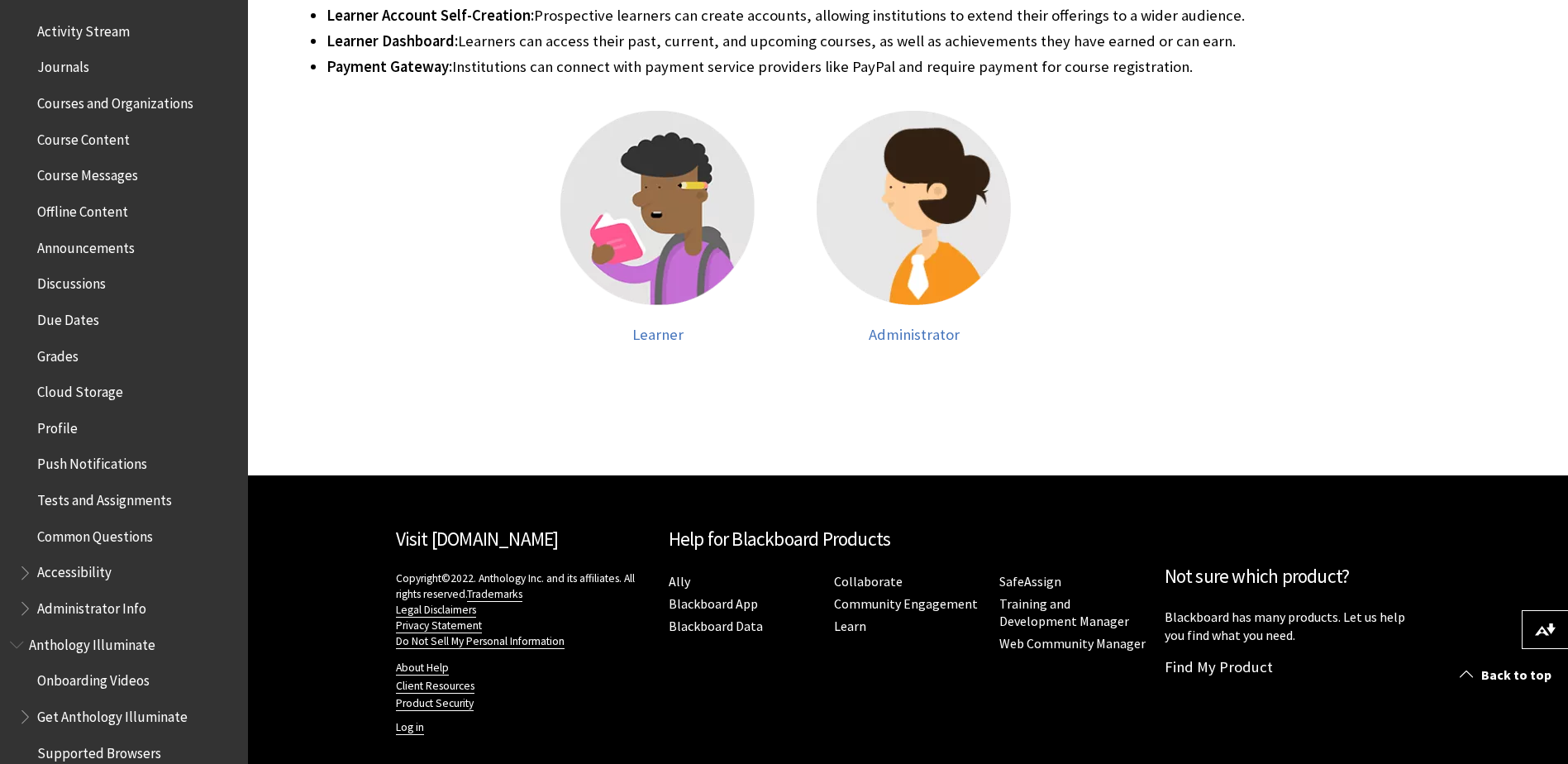
scroll to position [434, 0]
click at [56, 577] on span "Accessibility" at bounding box center [74, 569] width 74 height 22
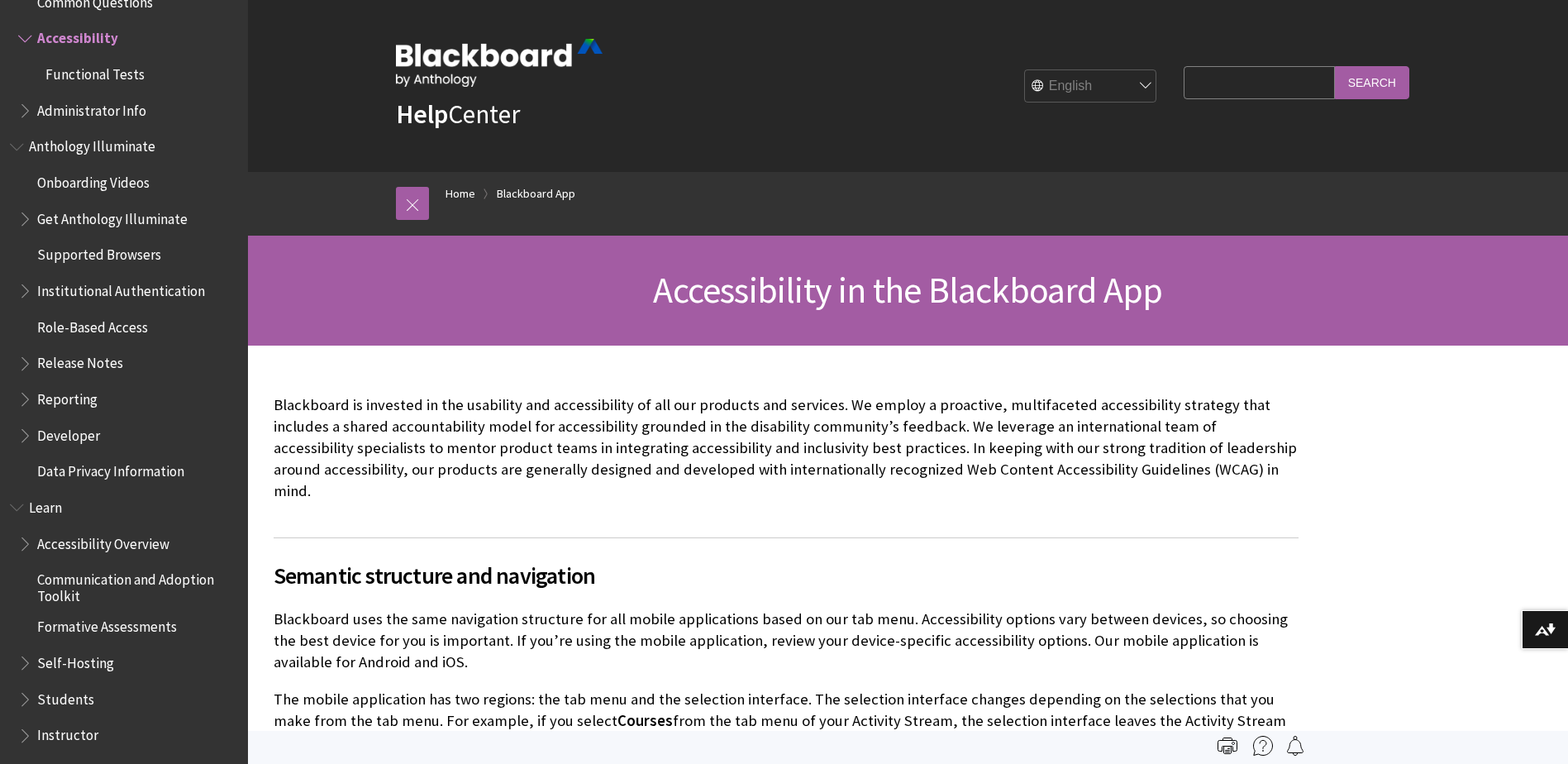
click at [423, 62] on img at bounding box center [499, 63] width 206 height 48
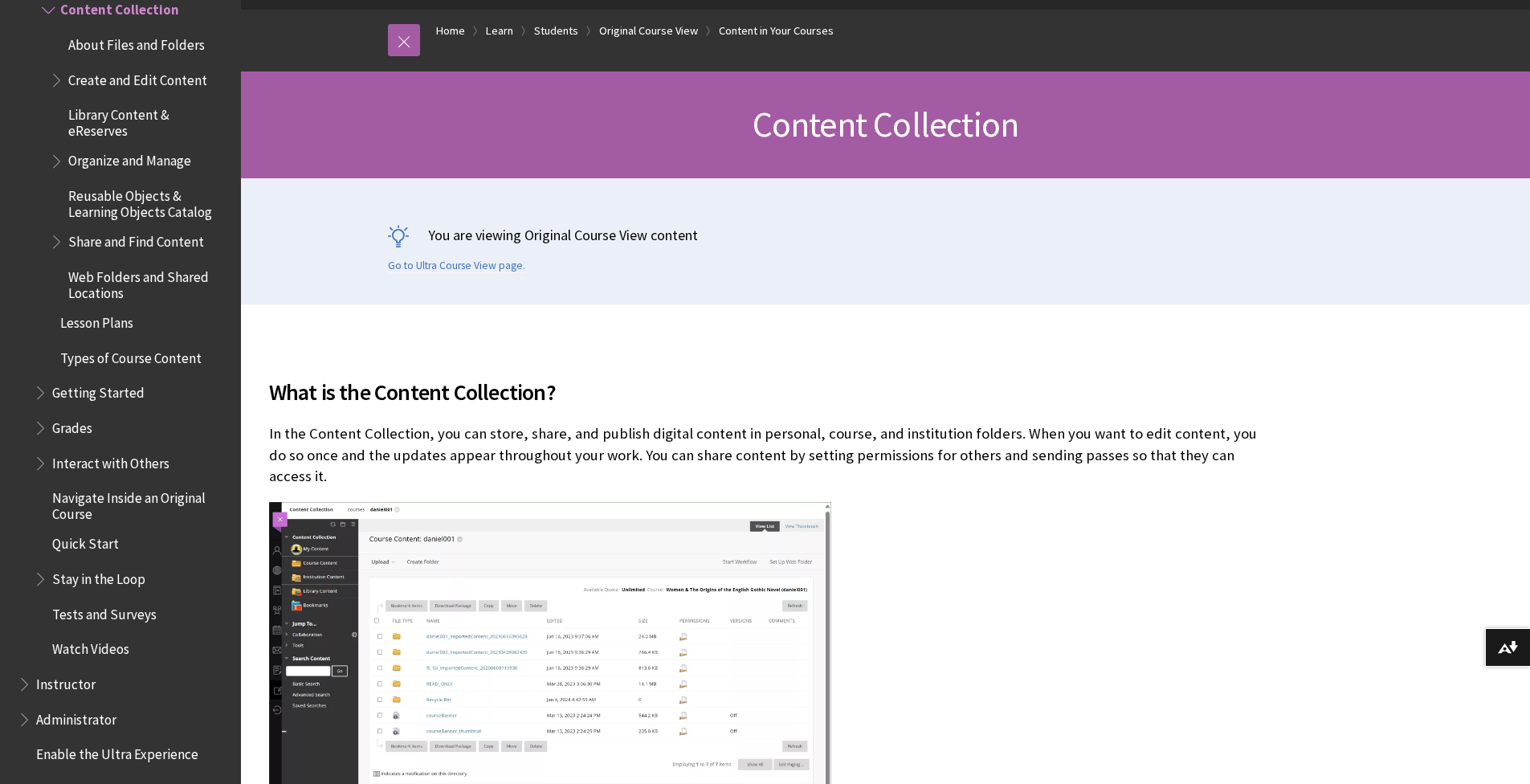
scroll to position [2171, 0]
click at [89, 541] on span "Watch Videos" at bounding box center [90, 644] width 77 height 22
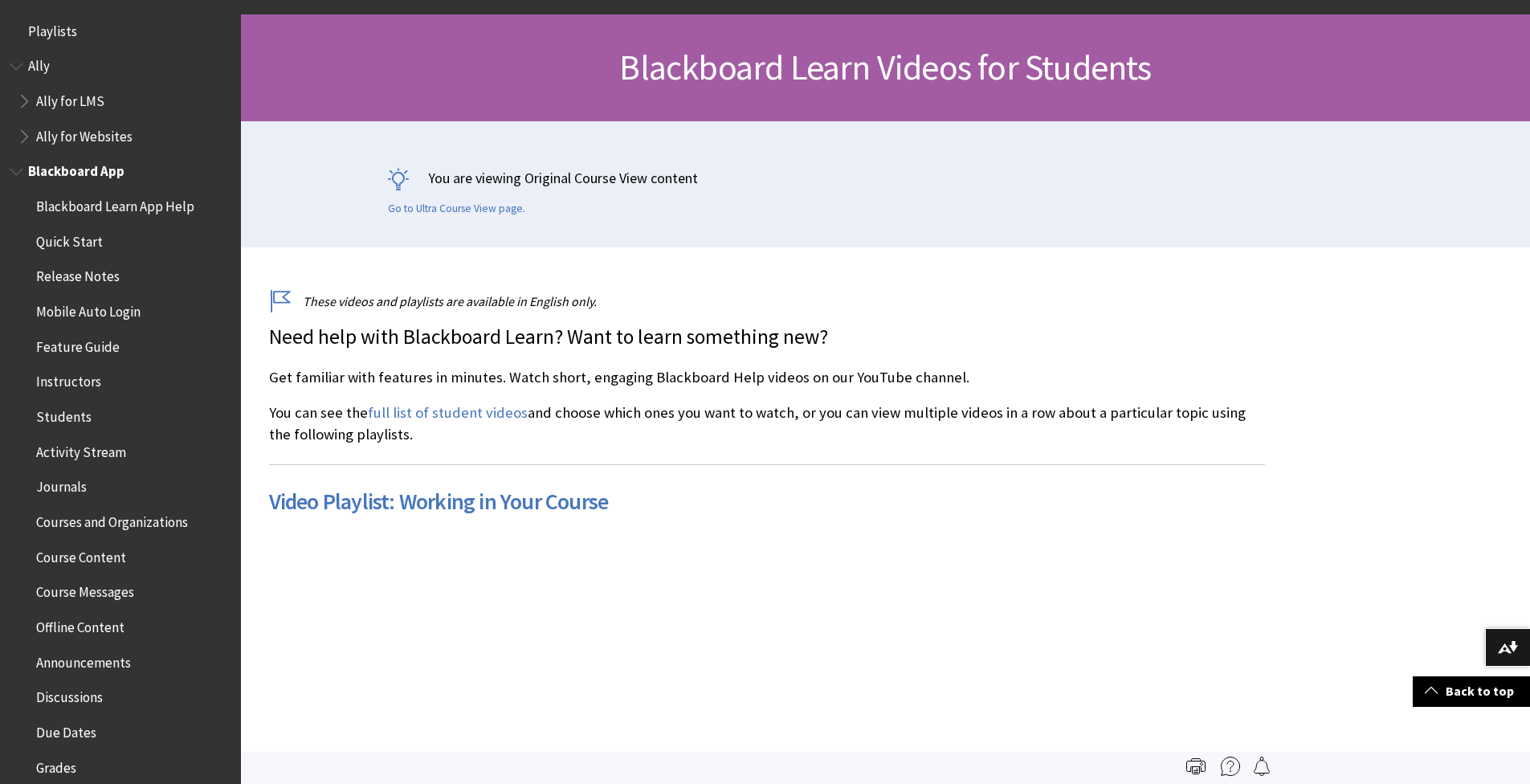
click at [71, 344] on span "Feature Guide" at bounding box center [78, 344] width 84 height 22
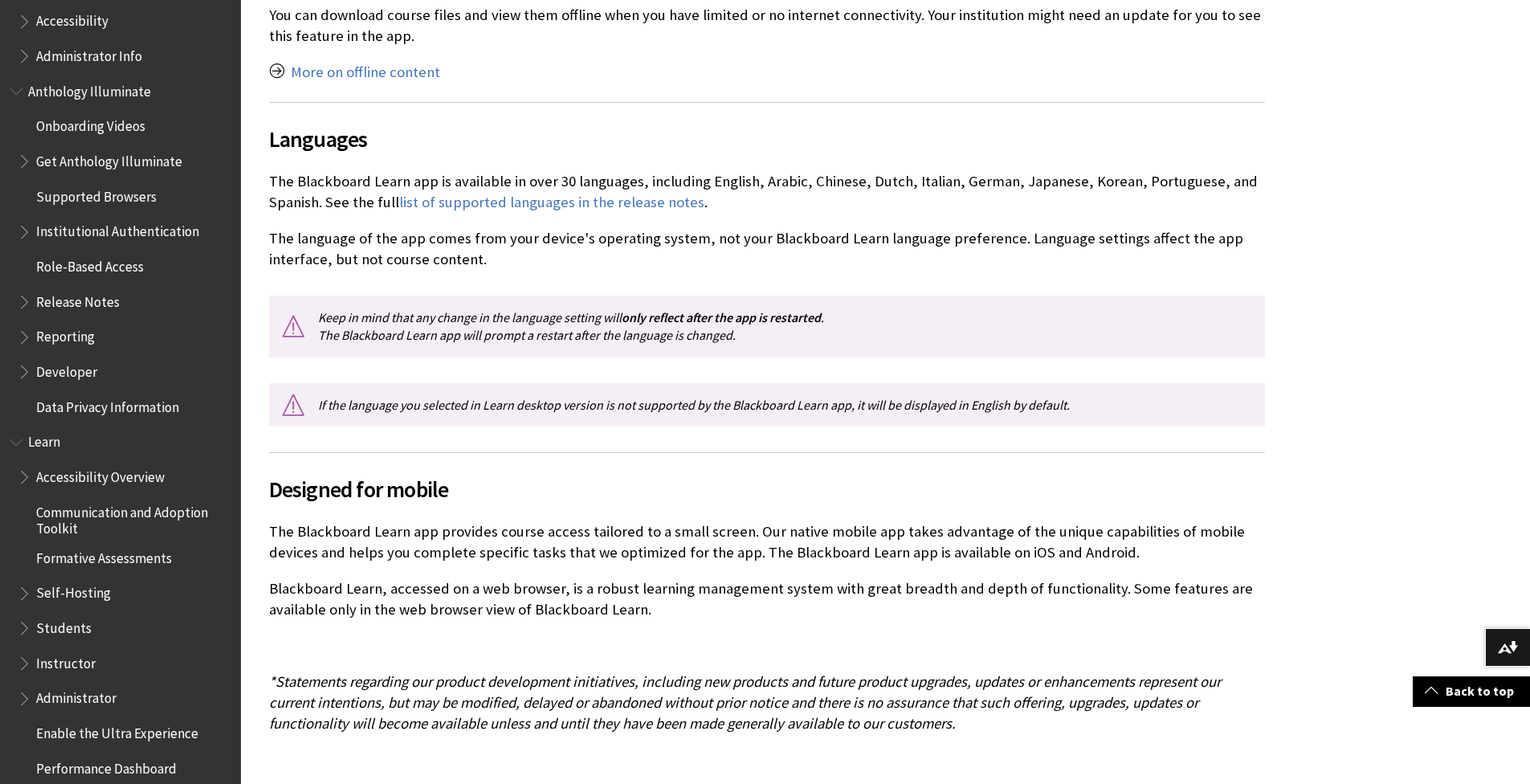
scroll to position [958, 0]
click at [29, 698] on span "Book outline for Blackboard Learn Help" at bounding box center [27, 693] width 17 height 20
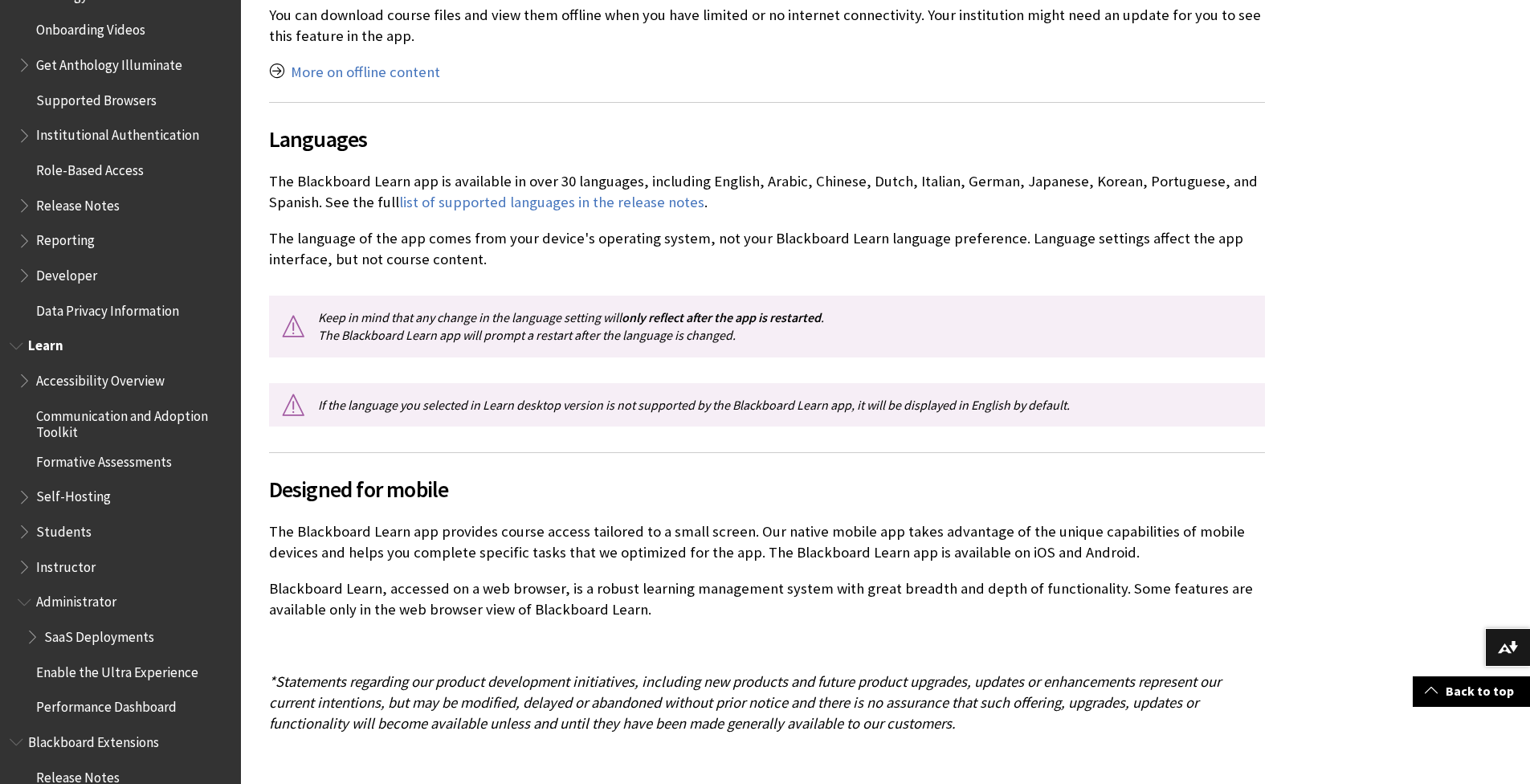
scroll to position [1080, 0]
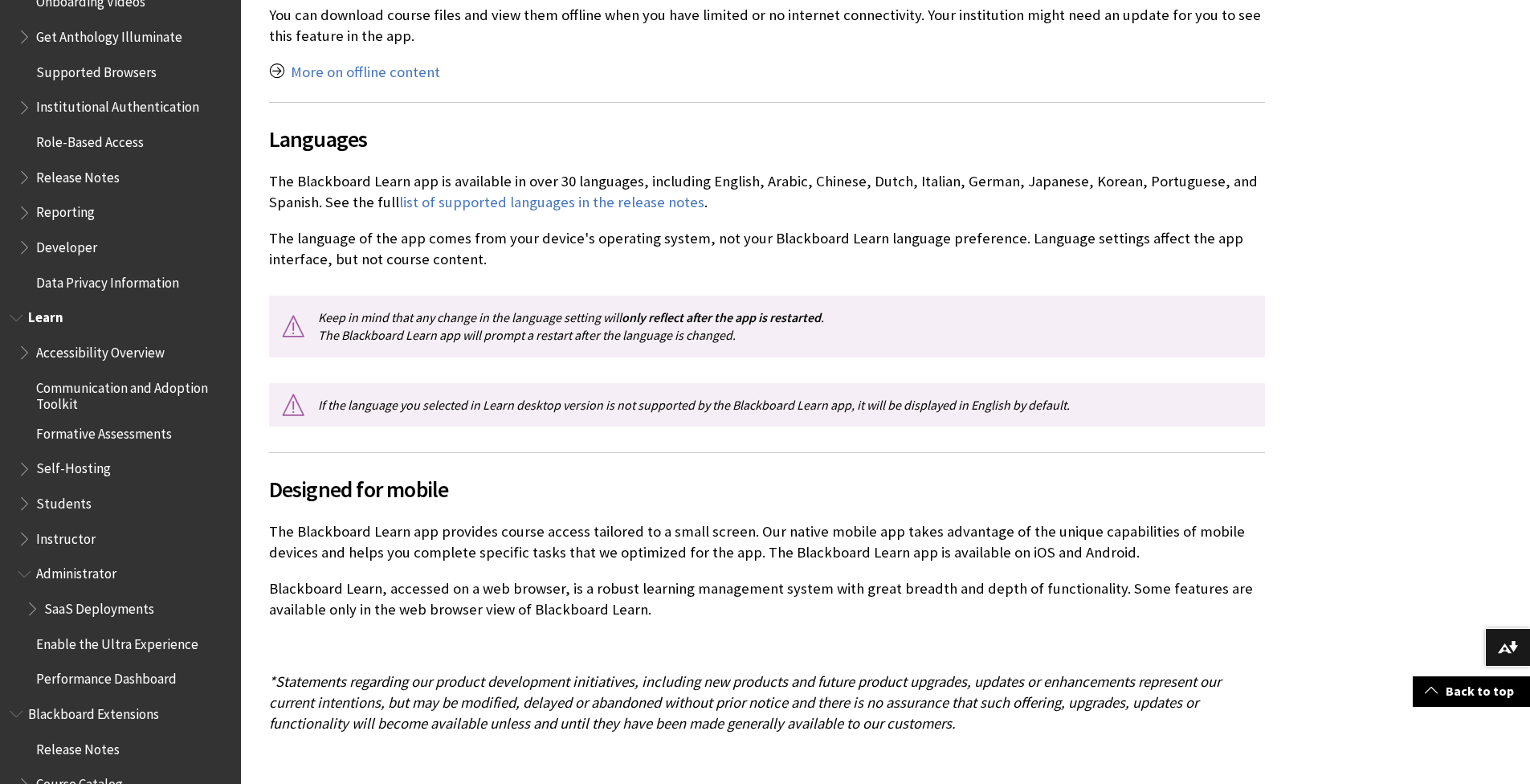
click at [113, 610] on span "SaaS Deployments" at bounding box center [99, 605] width 110 height 22
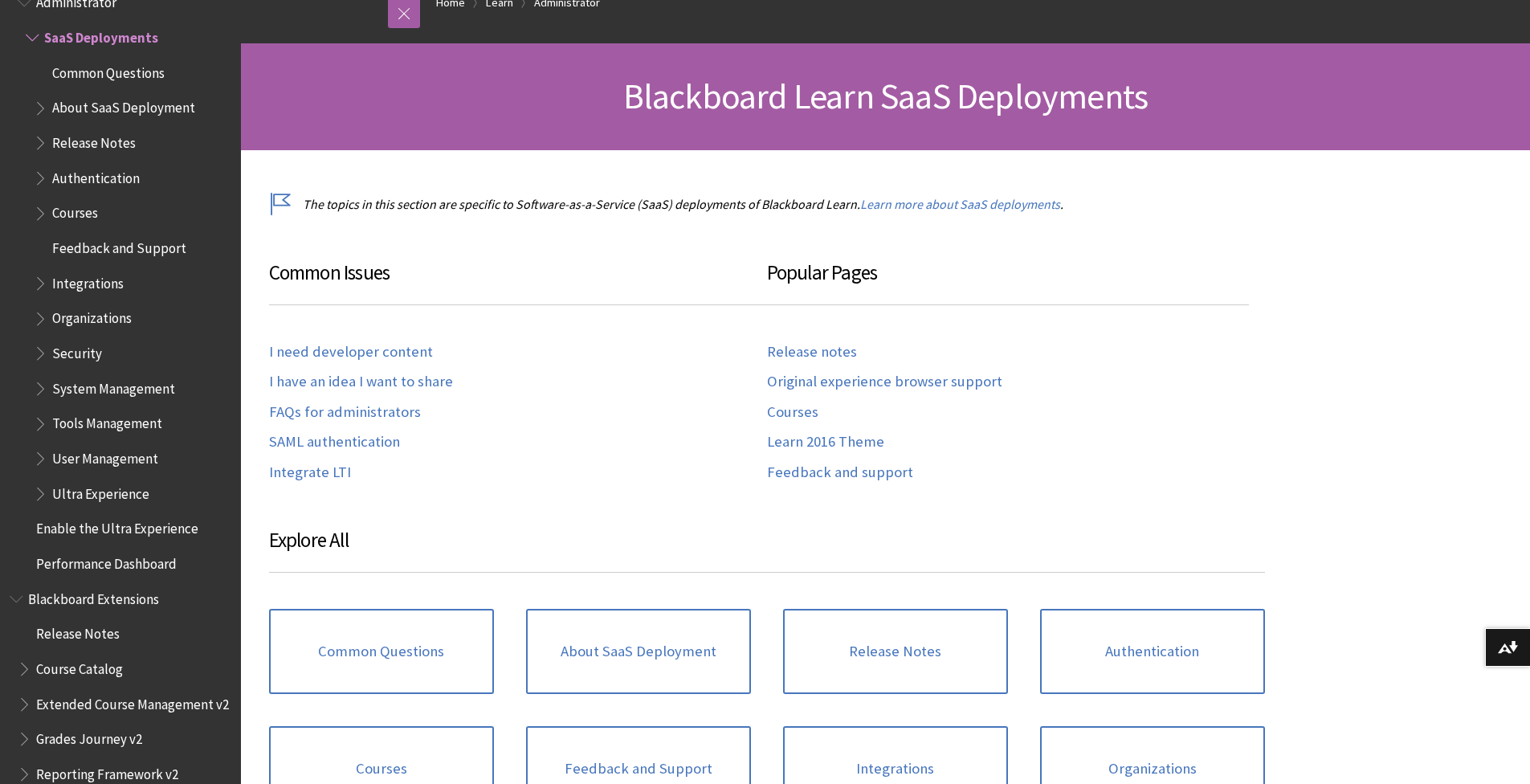
scroll to position [186, 0]
click at [430, 627] on link "Common Questions" at bounding box center [381, 651] width 225 height 86
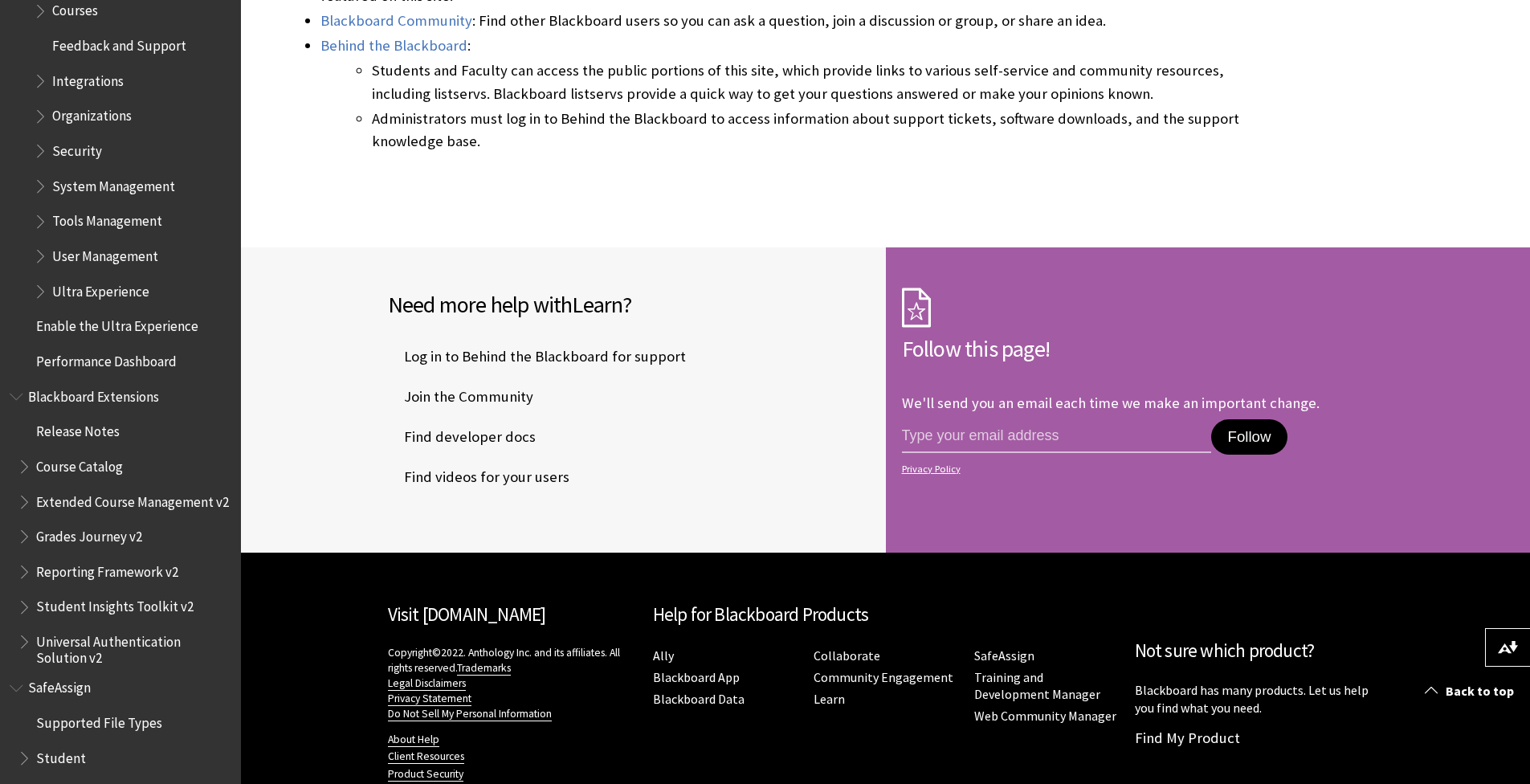
scroll to position [1875, 0]
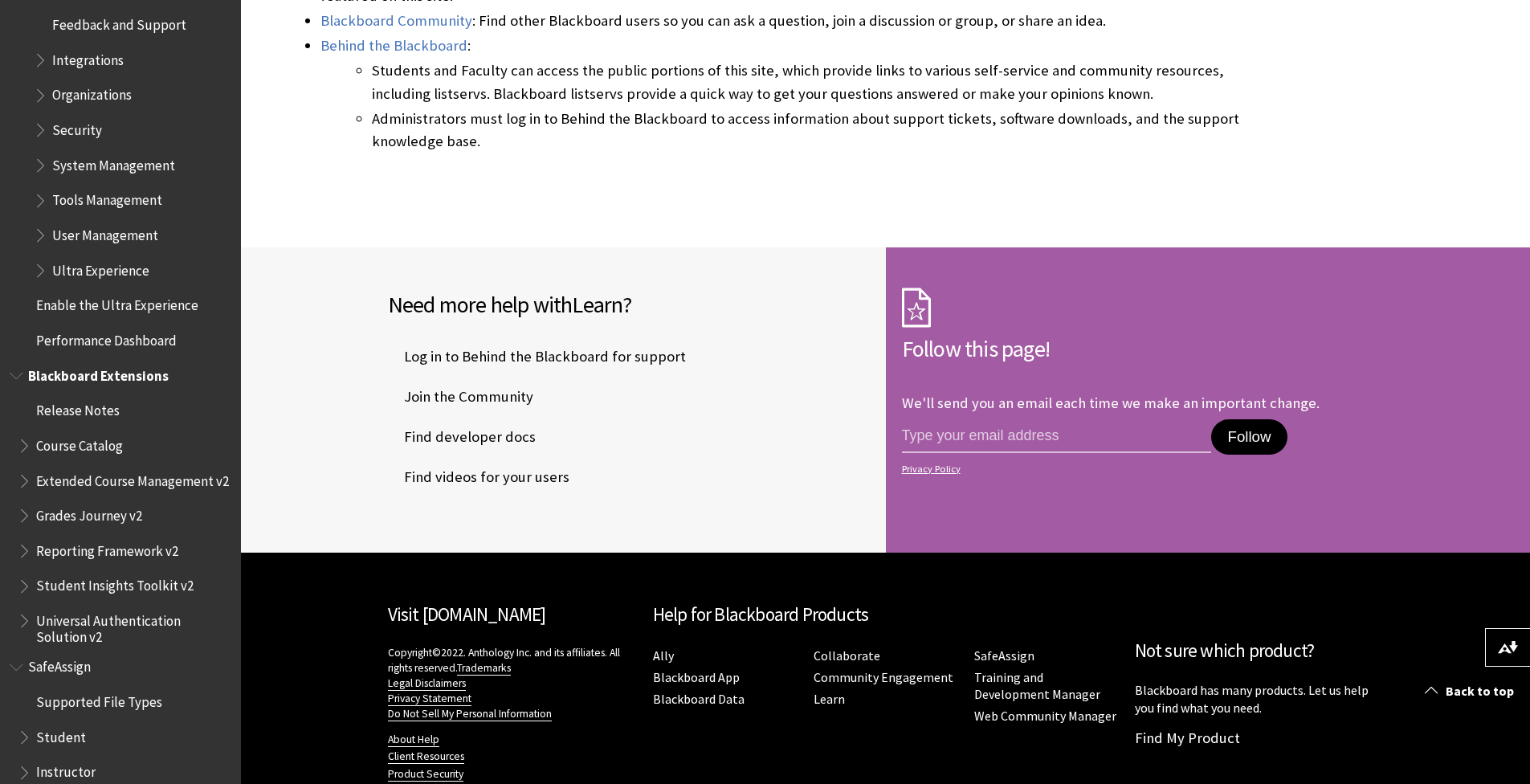
click at [89, 633] on span "Universal Authentication Solution v2" at bounding box center [133, 626] width 194 height 38
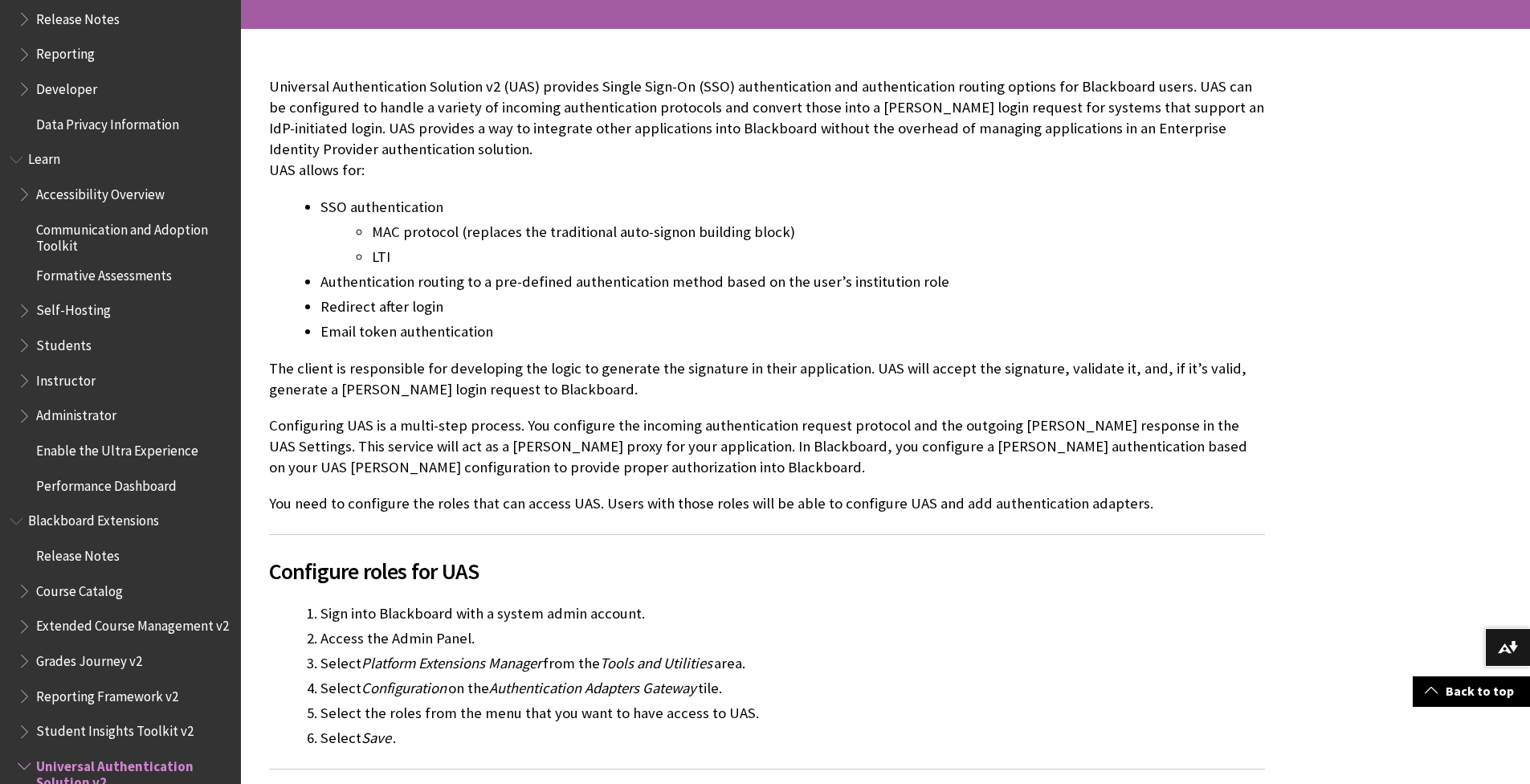
scroll to position [1237, 0]
click at [86, 417] on span "Administrator" at bounding box center [76, 414] width 80 height 22
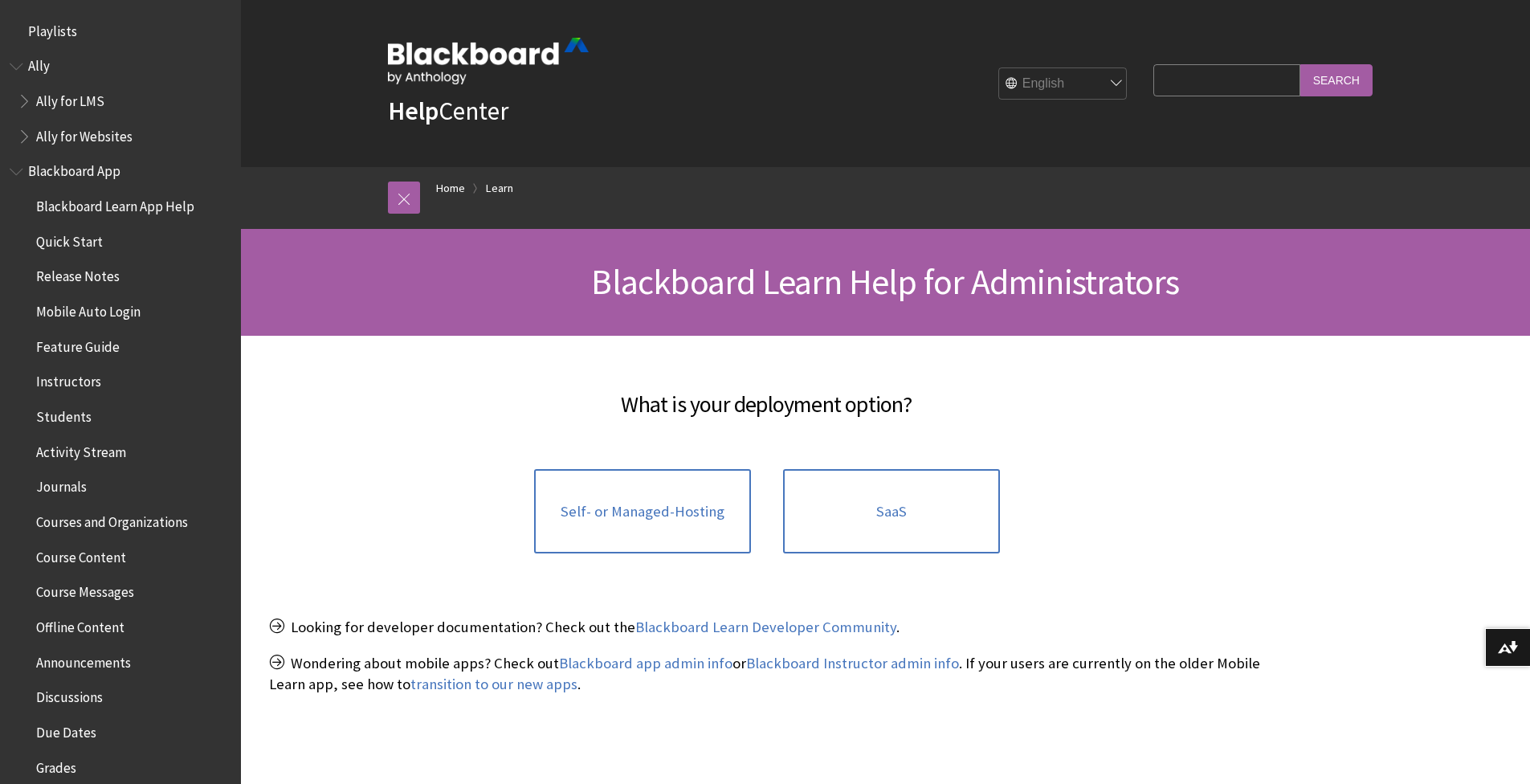
scroll to position [1484, 0]
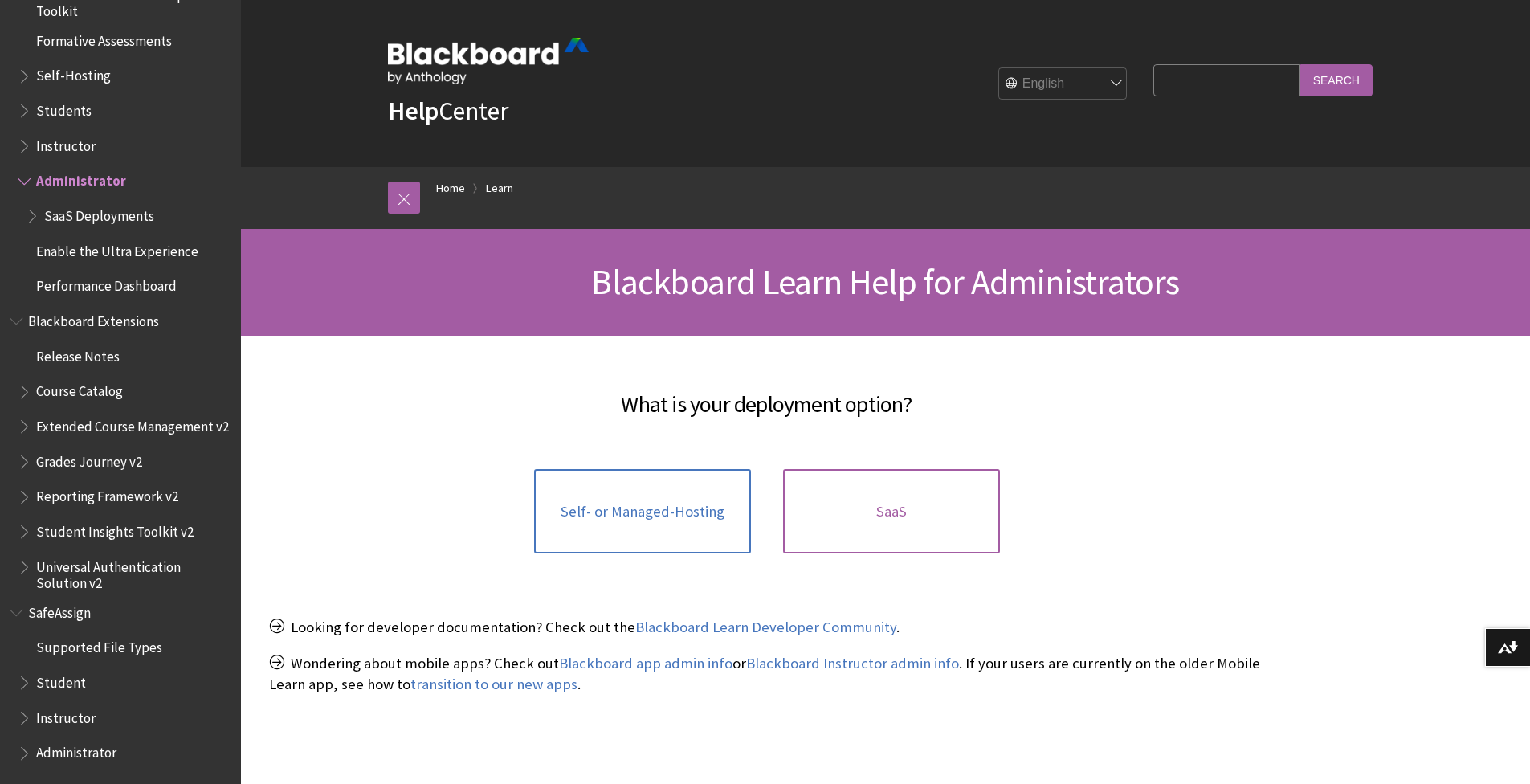
click at [929, 507] on link "SaaS" at bounding box center [892, 511] width 217 height 86
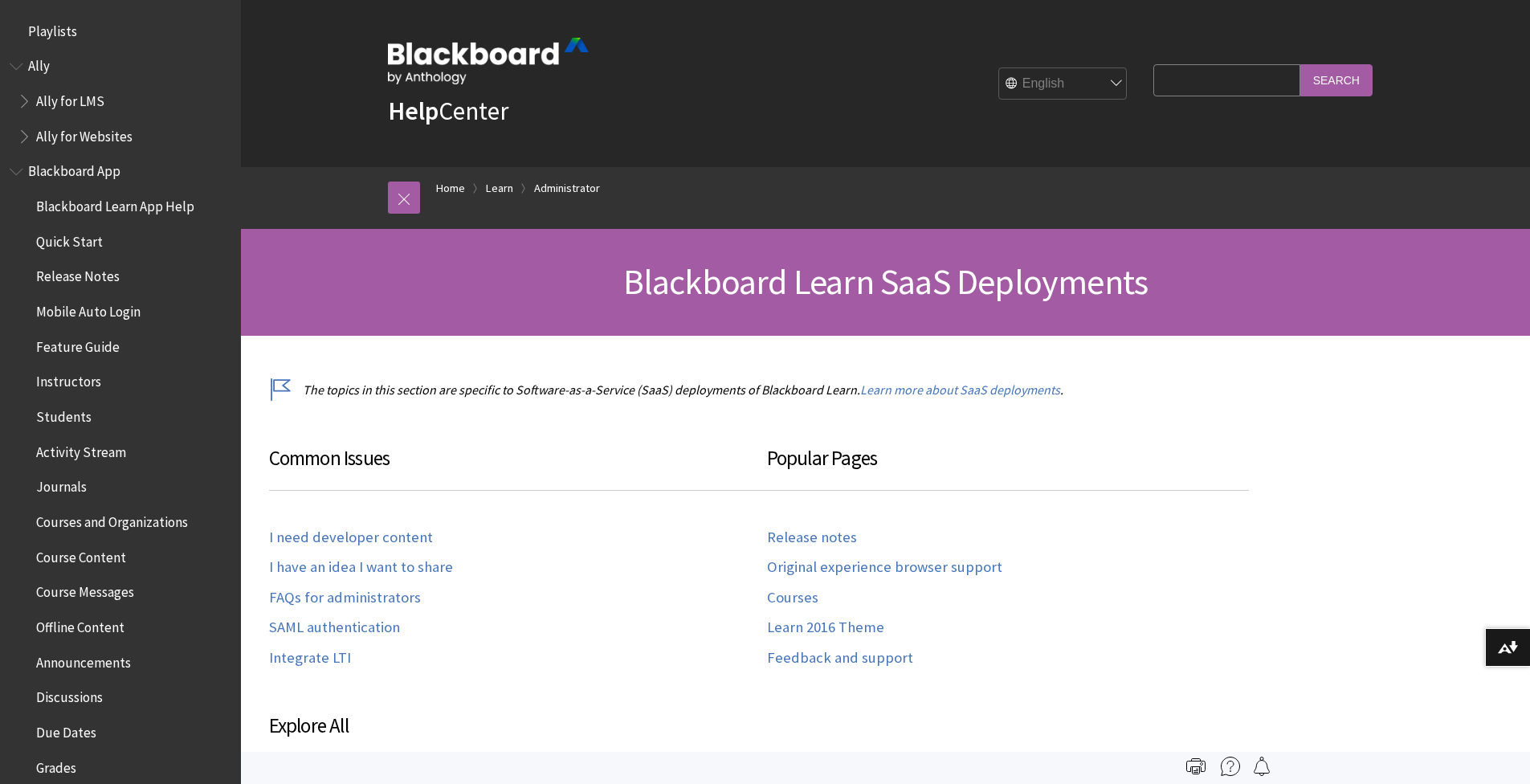
scroll to position [1652, 0]
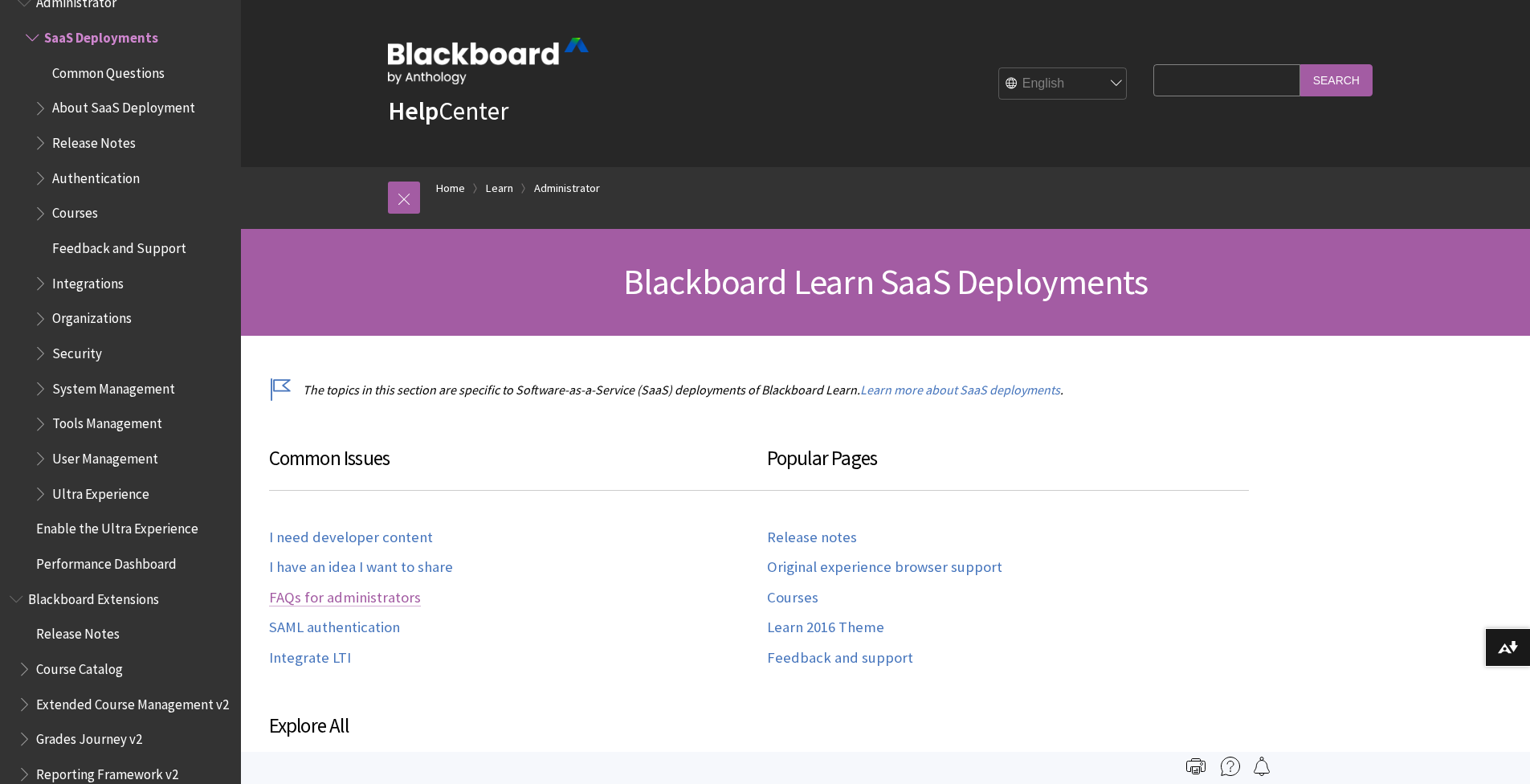
click at [341, 589] on link "FAQs for administrators" at bounding box center [345, 597] width 152 height 18
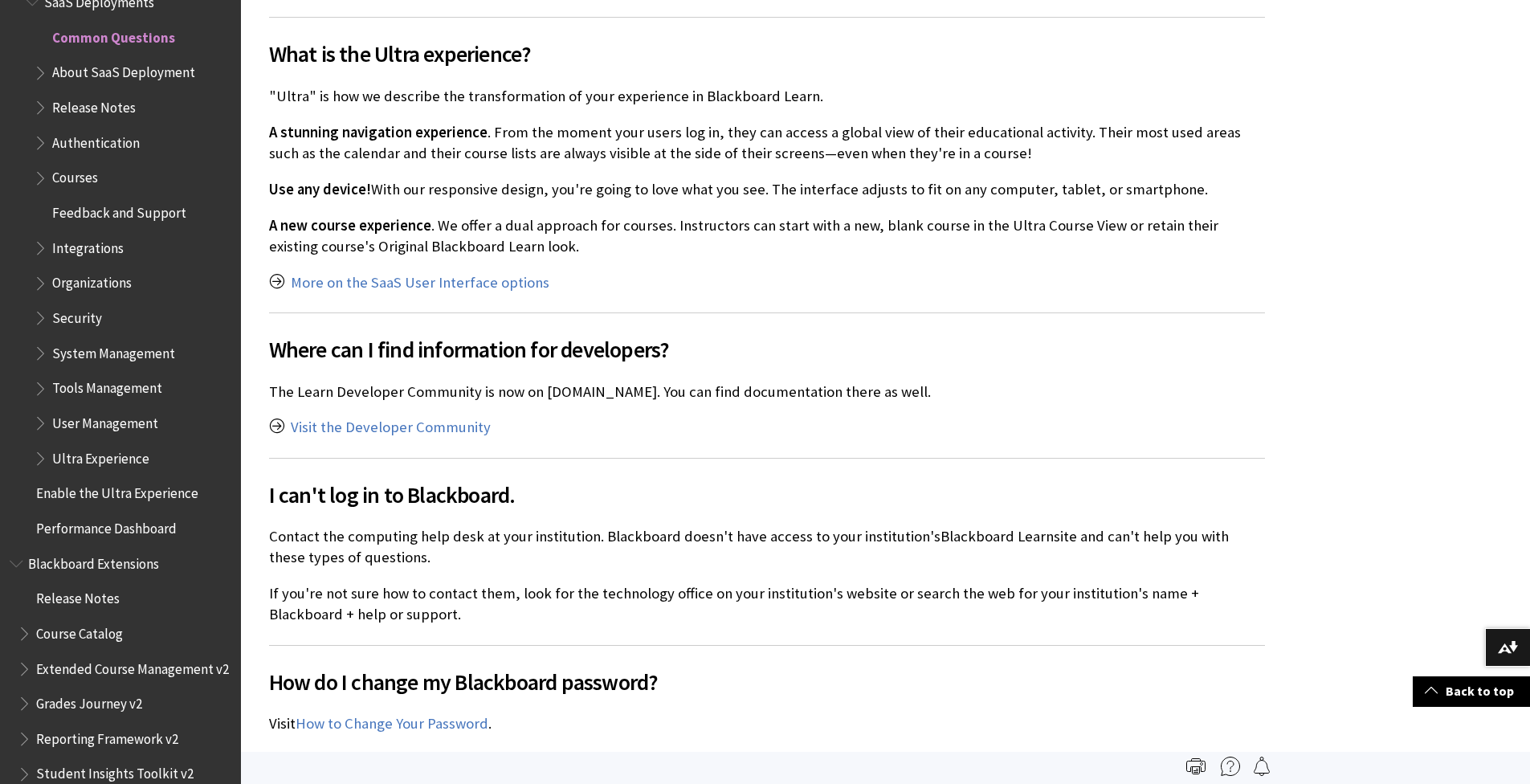
scroll to position [538, 0]
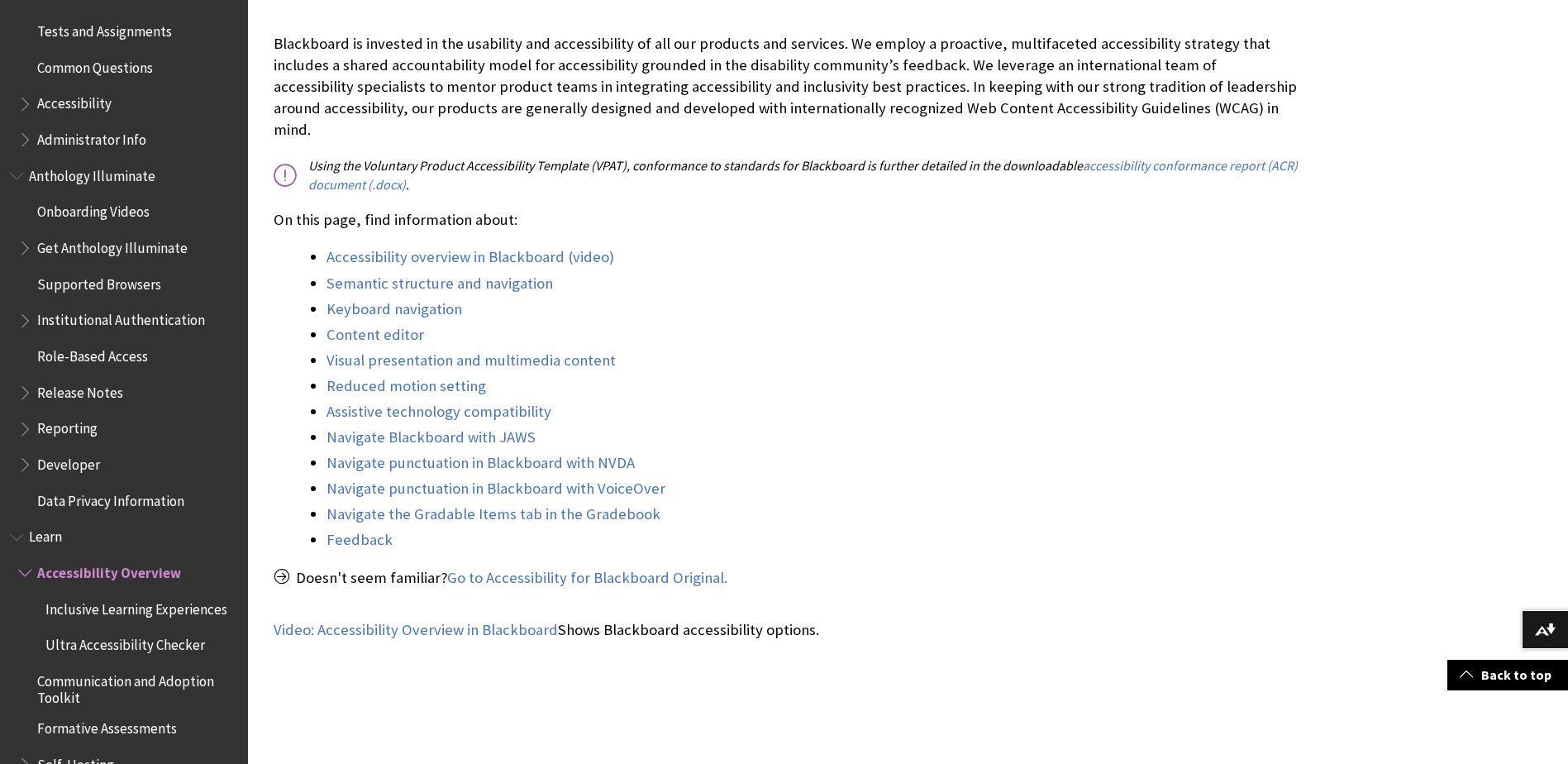
scroll to position [902, 0]
click at [46, 530] on span "Learn" at bounding box center [46, 535] width 33 height 22
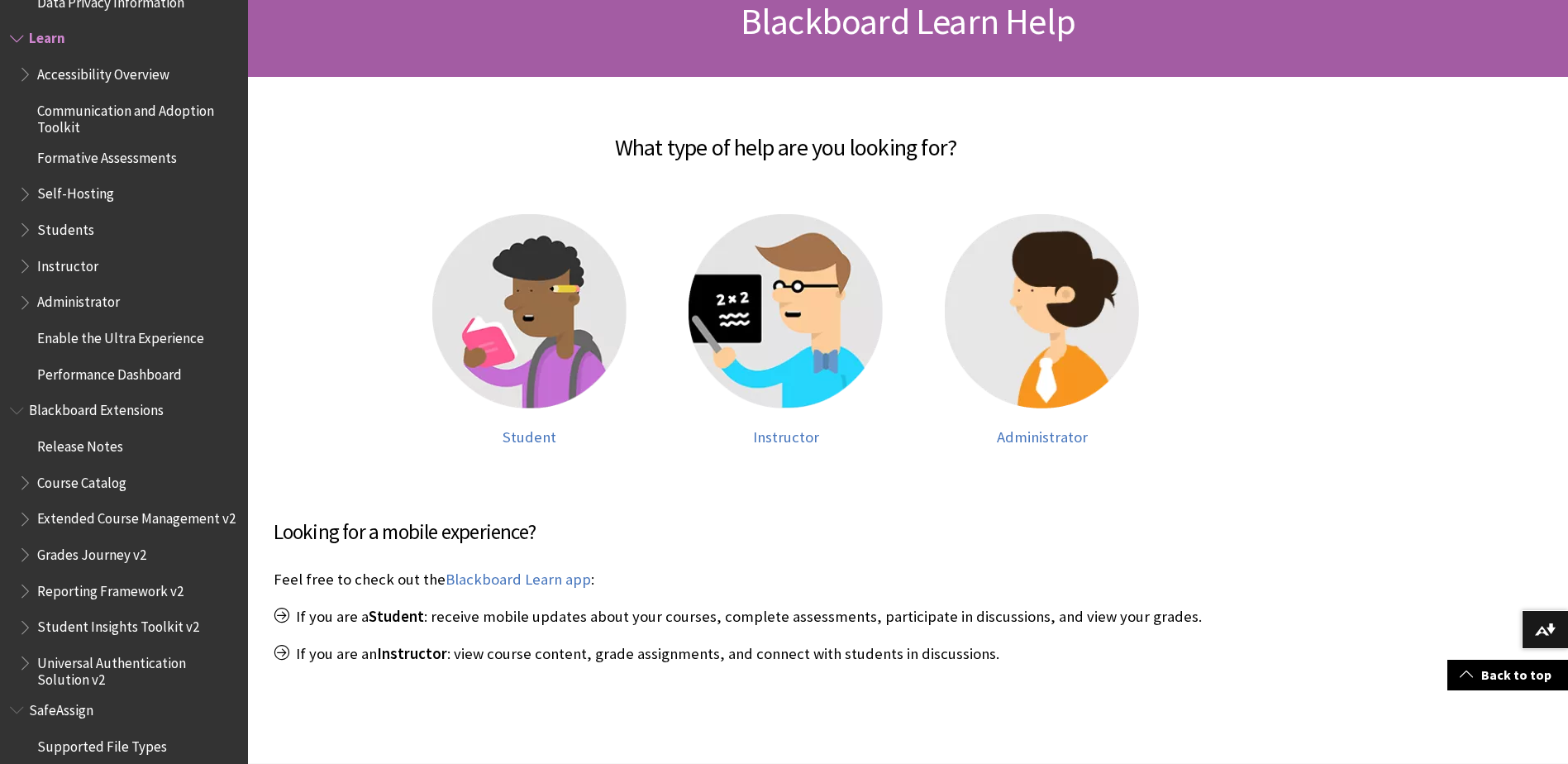
scroll to position [269, 0]
click at [989, 327] on img at bounding box center [1042, 310] width 195 height 195
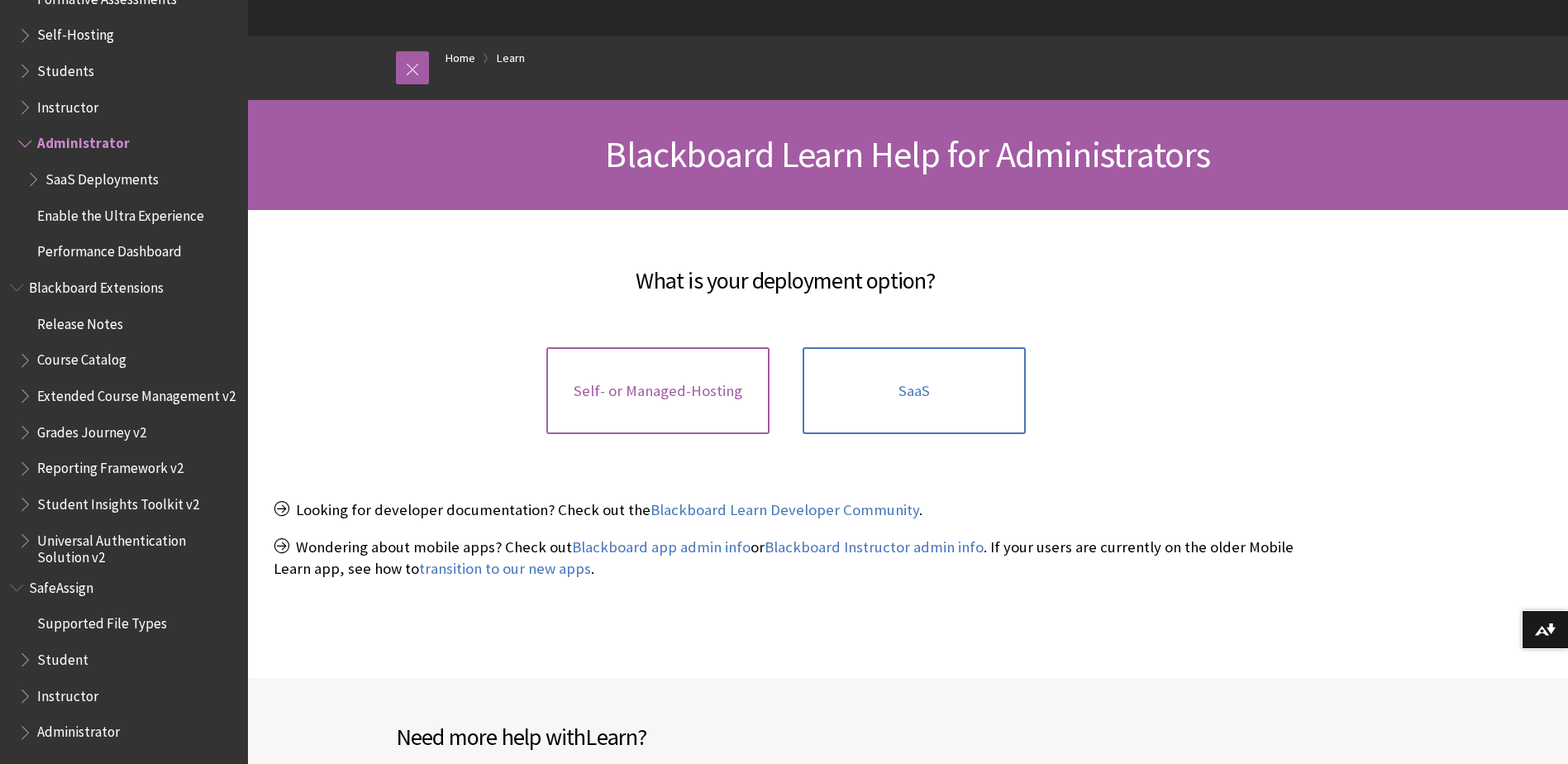
scroll to position [136, 0]
click at [937, 402] on link "SaaS" at bounding box center [914, 390] width 223 height 88
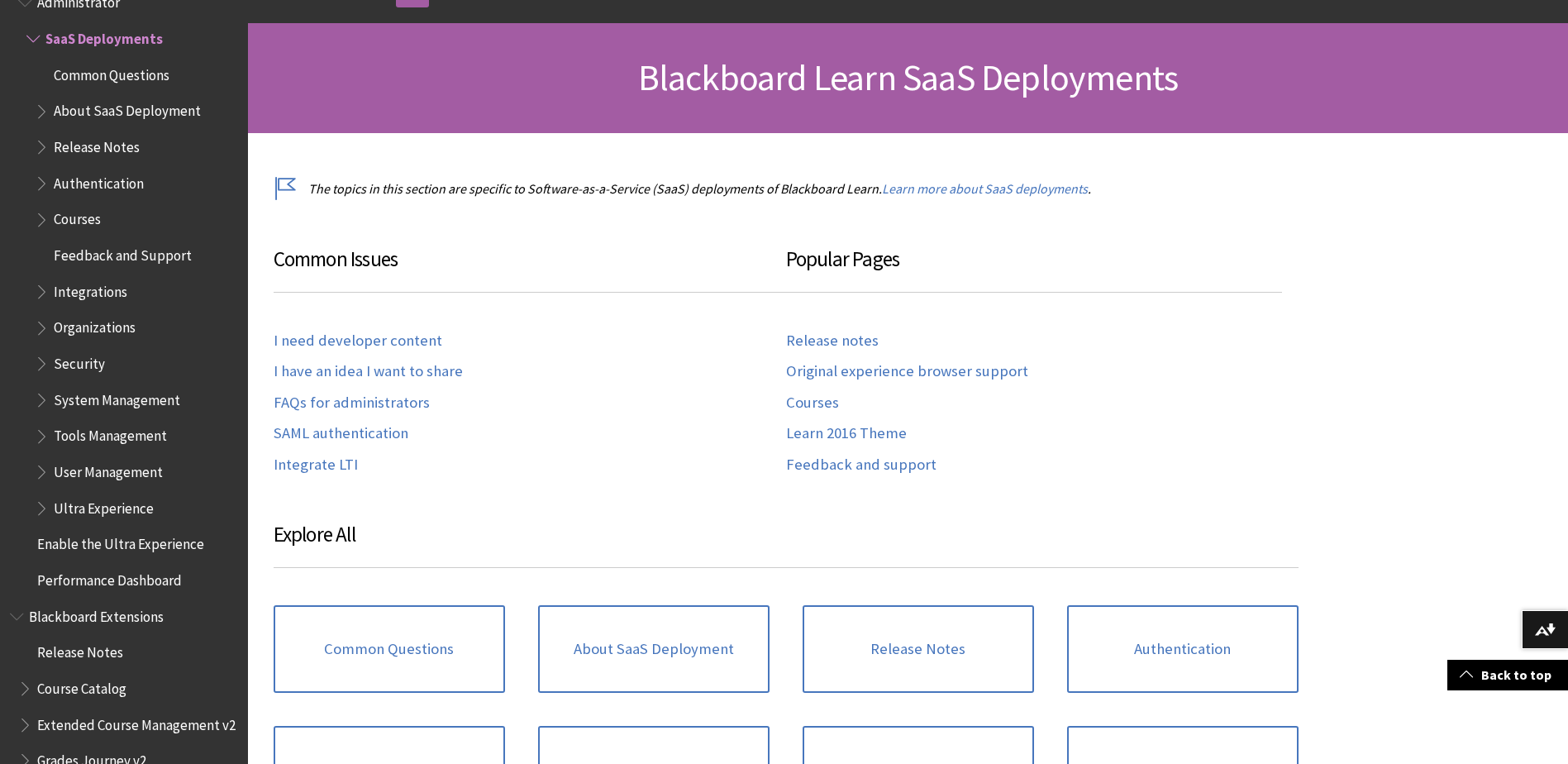
scroll to position [213, 0]
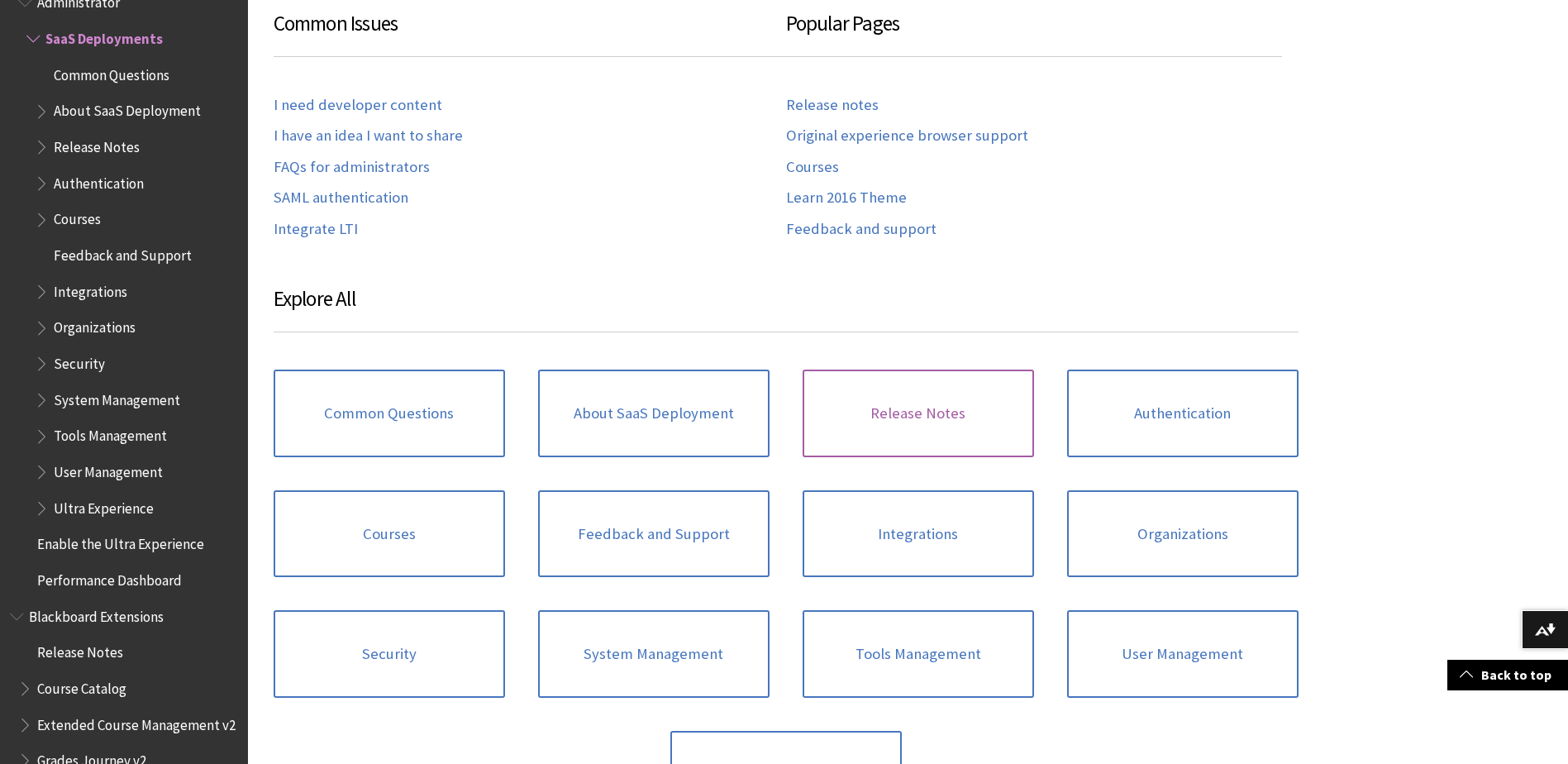
scroll to position [457, 0]
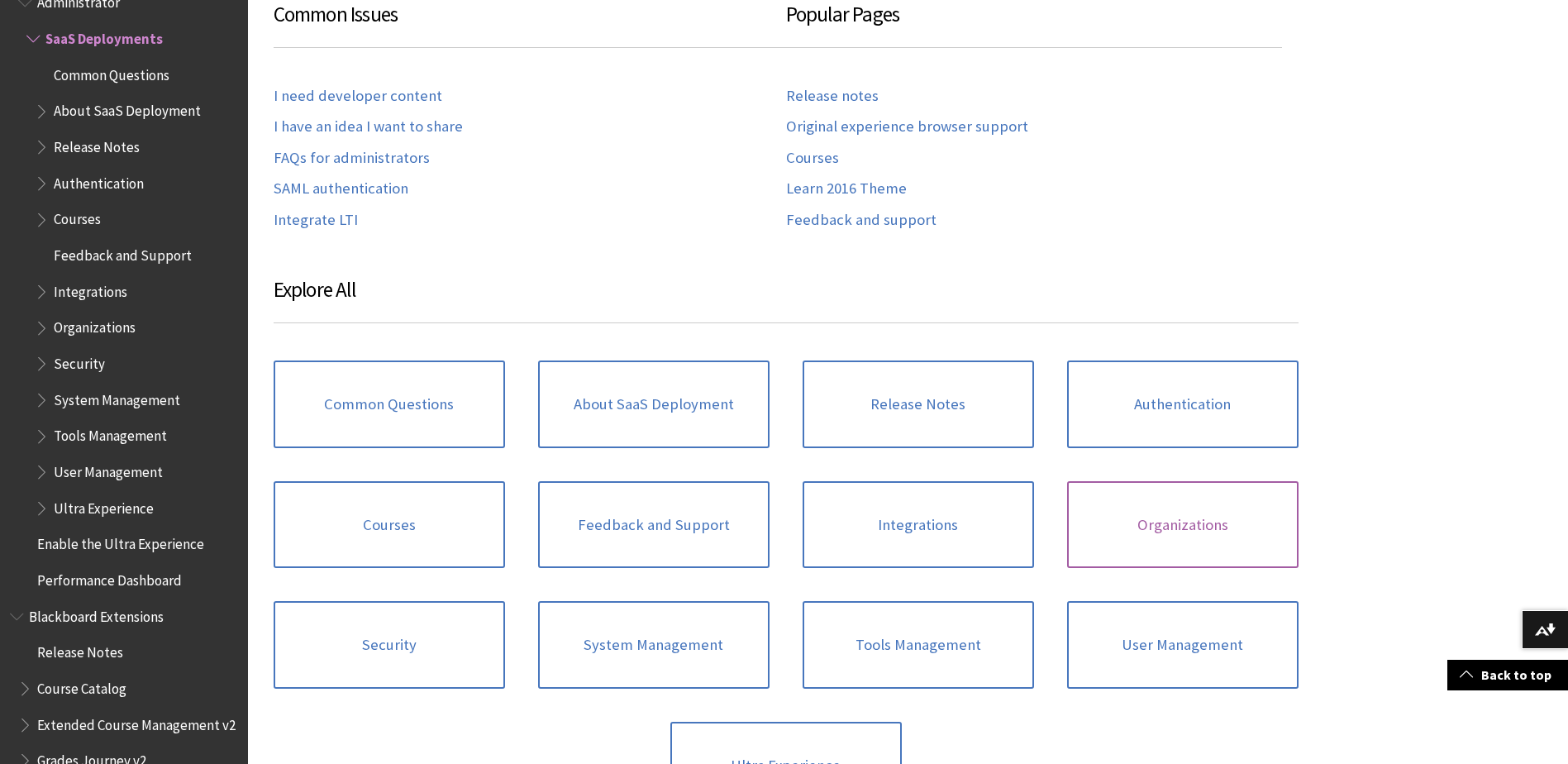
click at [1241, 509] on link "Organizations" at bounding box center [1183, 525] width 232 height 88
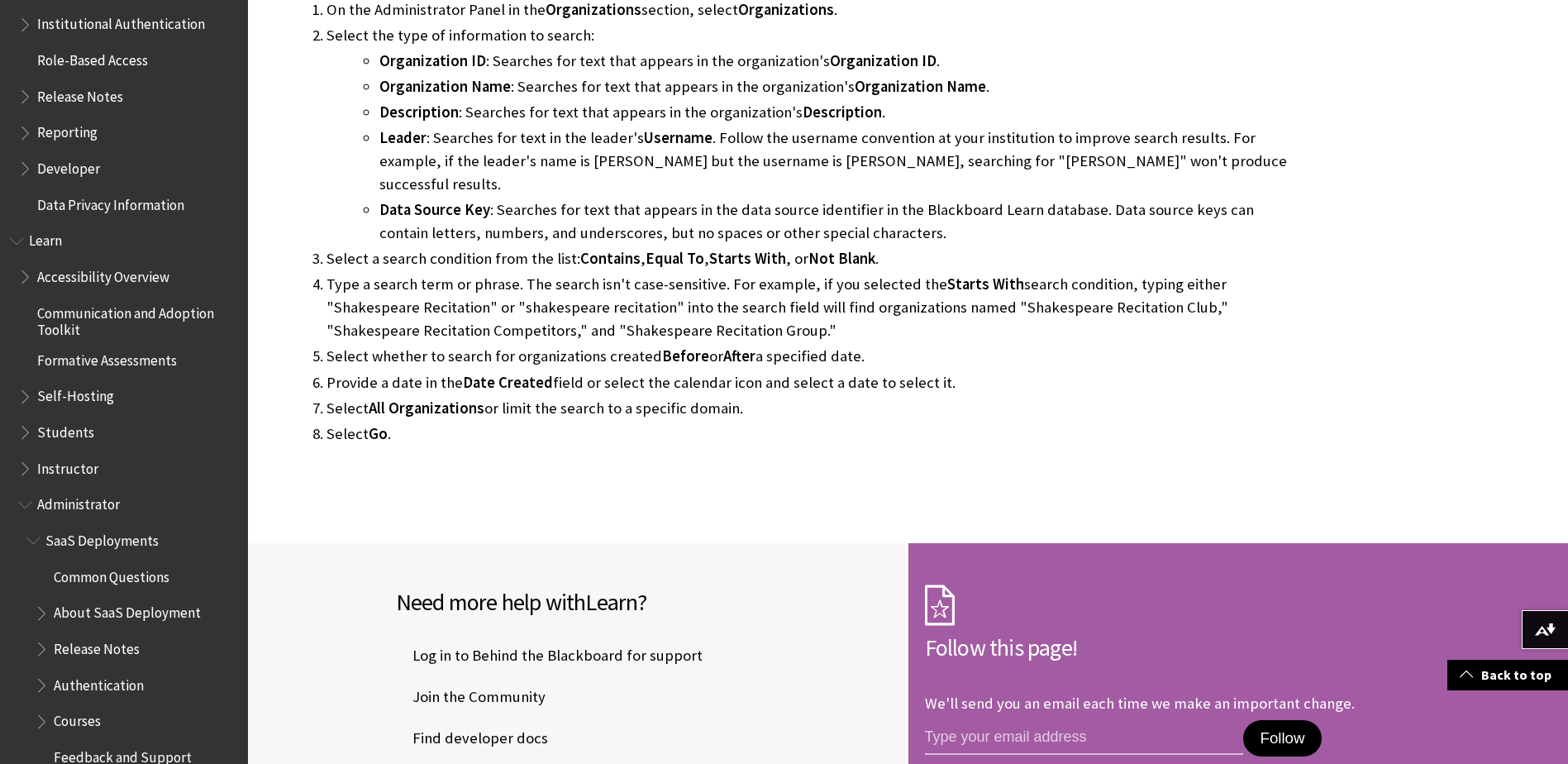
scroll to position [1184, 0]
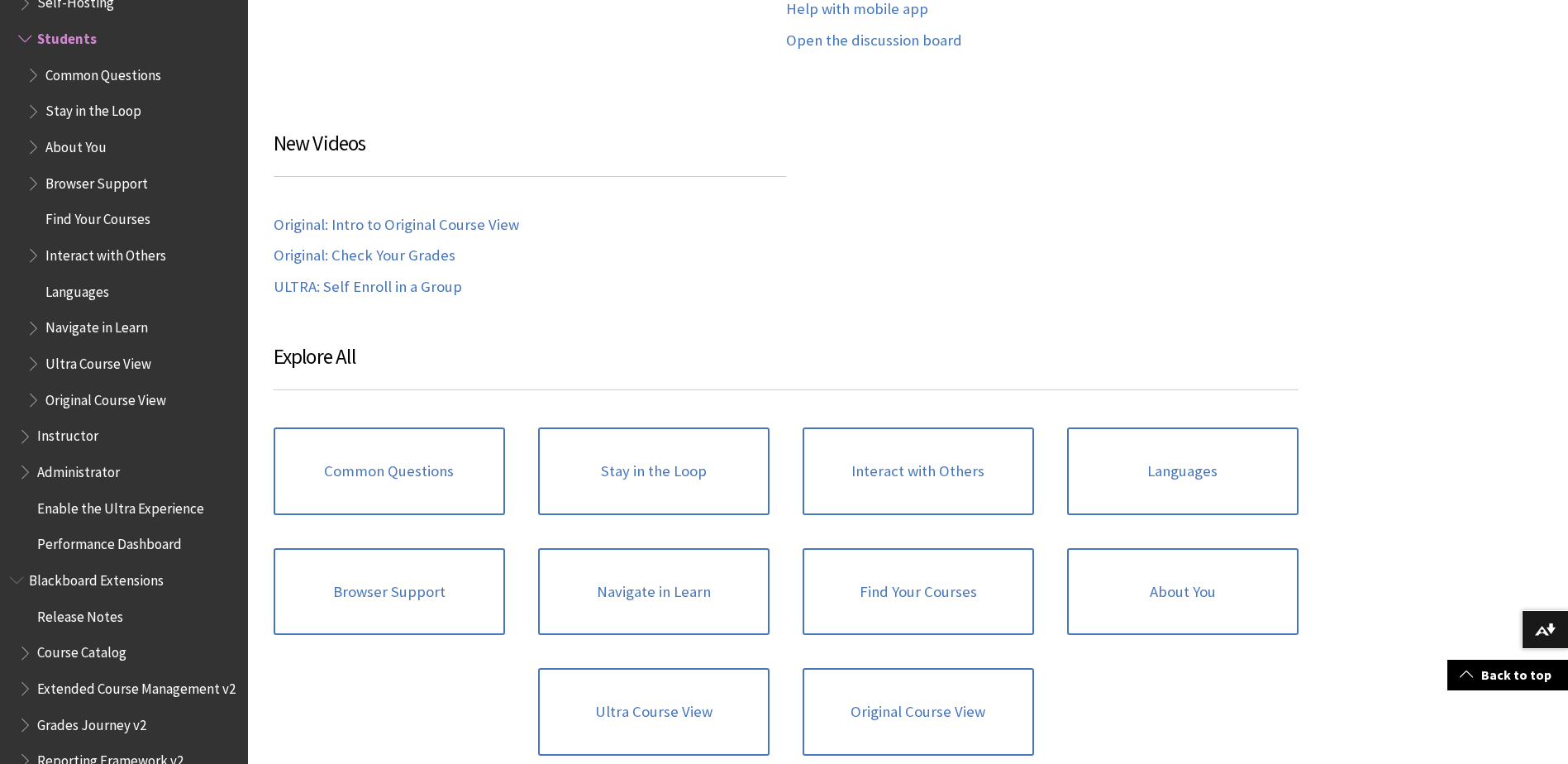
scroll to position [1528, 0]
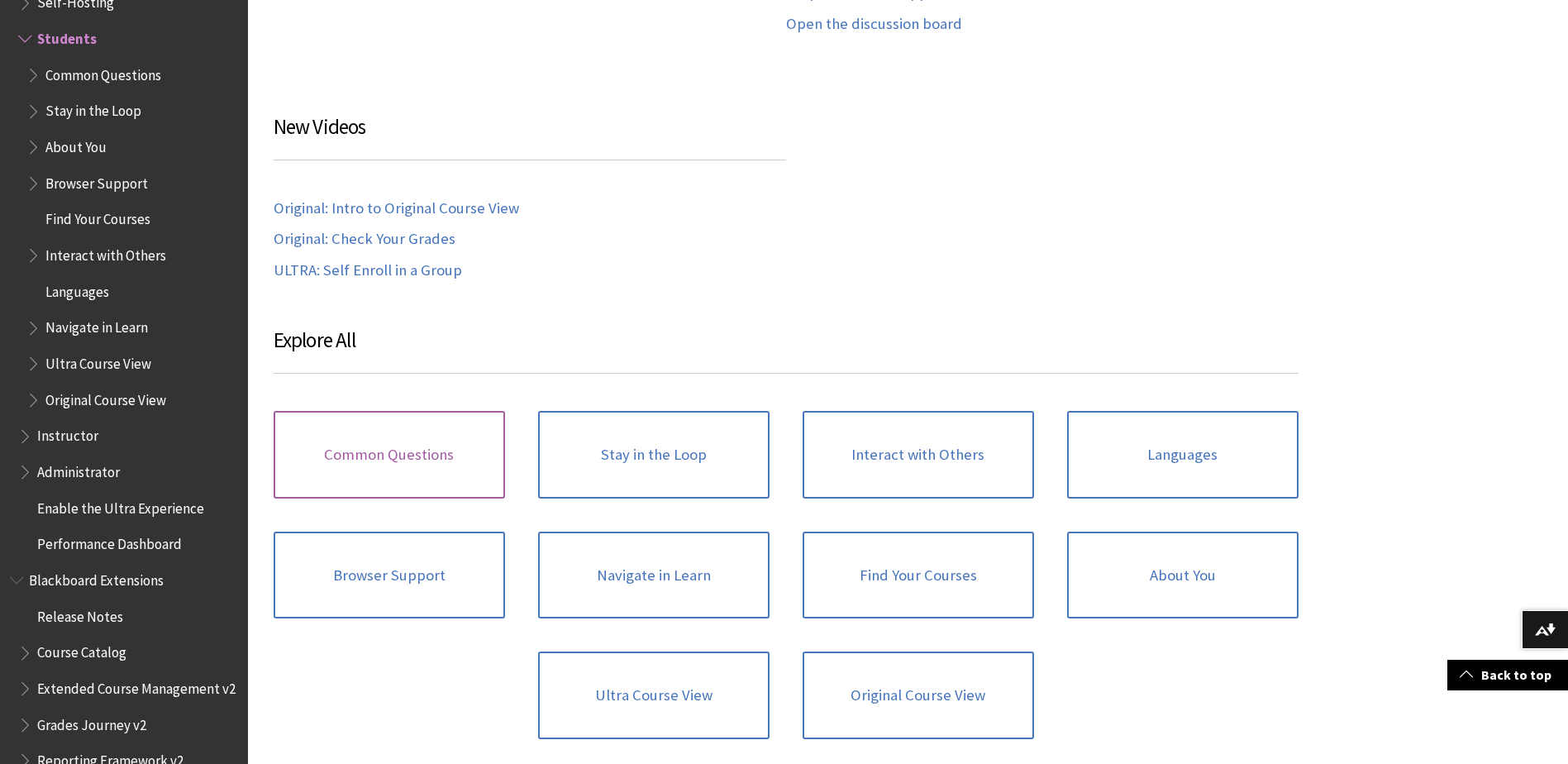
click at [442, 454] on link "Common Questions" at bounding box center [389, 455] width 232 height 88
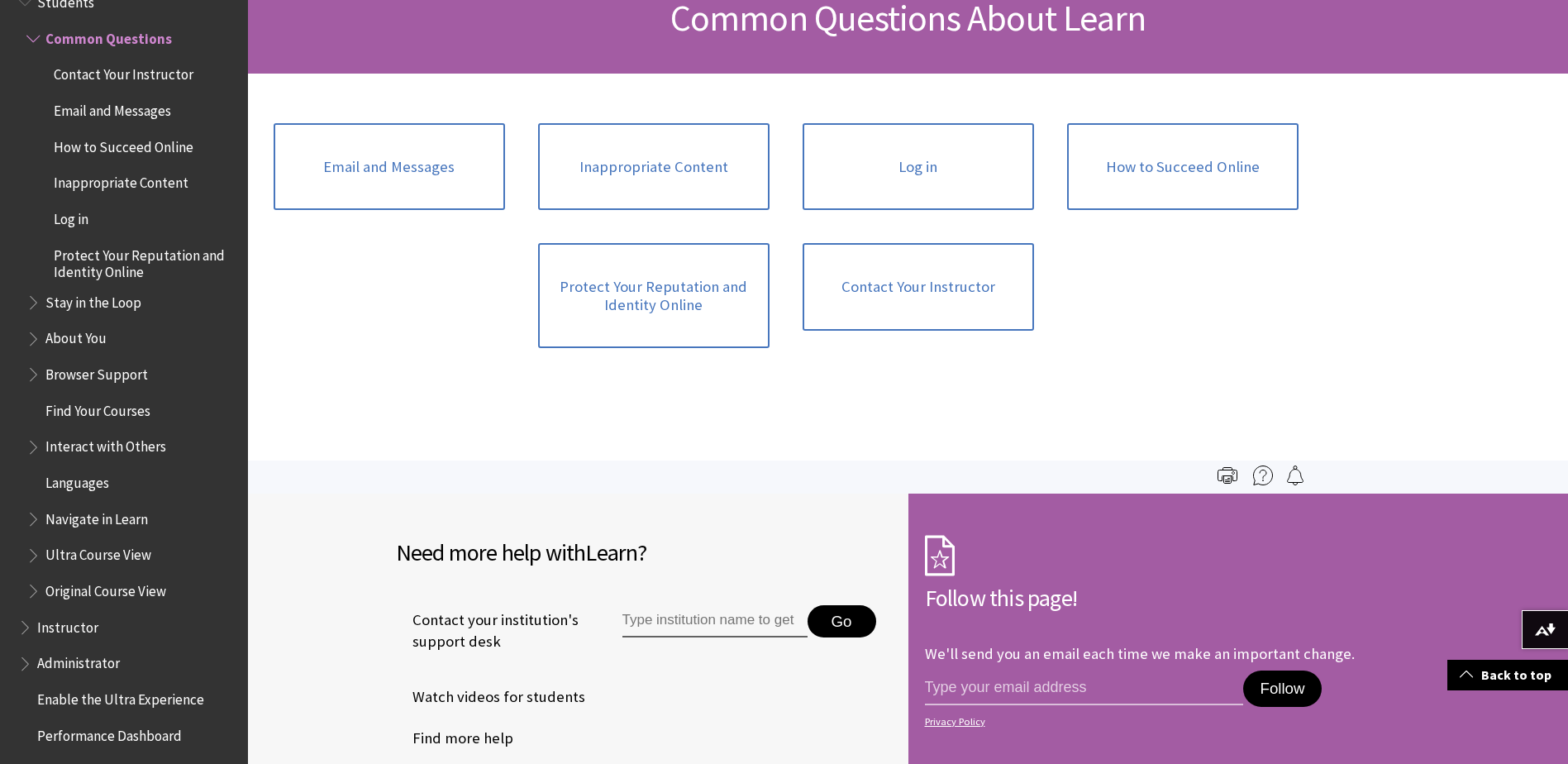
scroll to position [271, 0]
click at [746, 332] on link "Protect Your Reputation and Identity Online" at bounding box center [653, 295] width 232 height 105
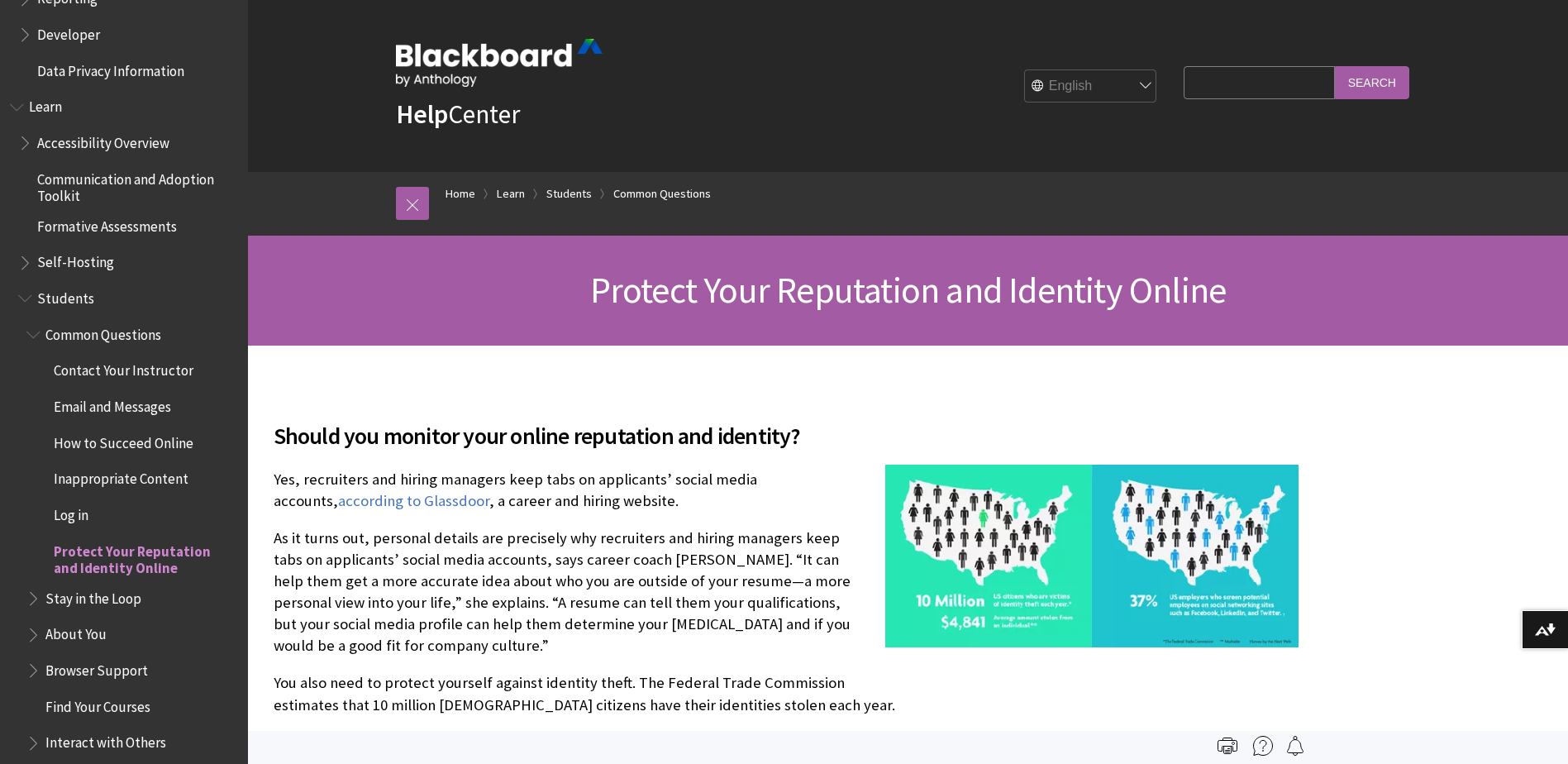
scroll to position [1014, 0]
